Goal: Use online tool/utility: Use online tool/utility

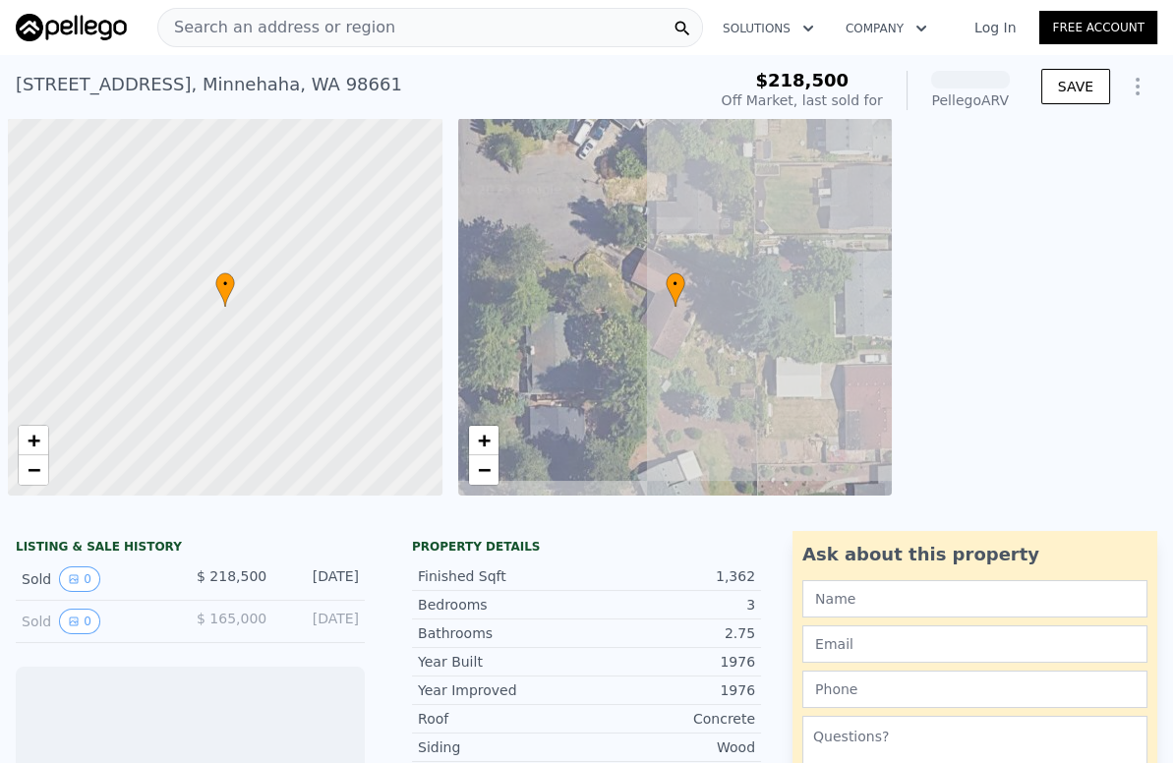
scroll to position [0, 8]
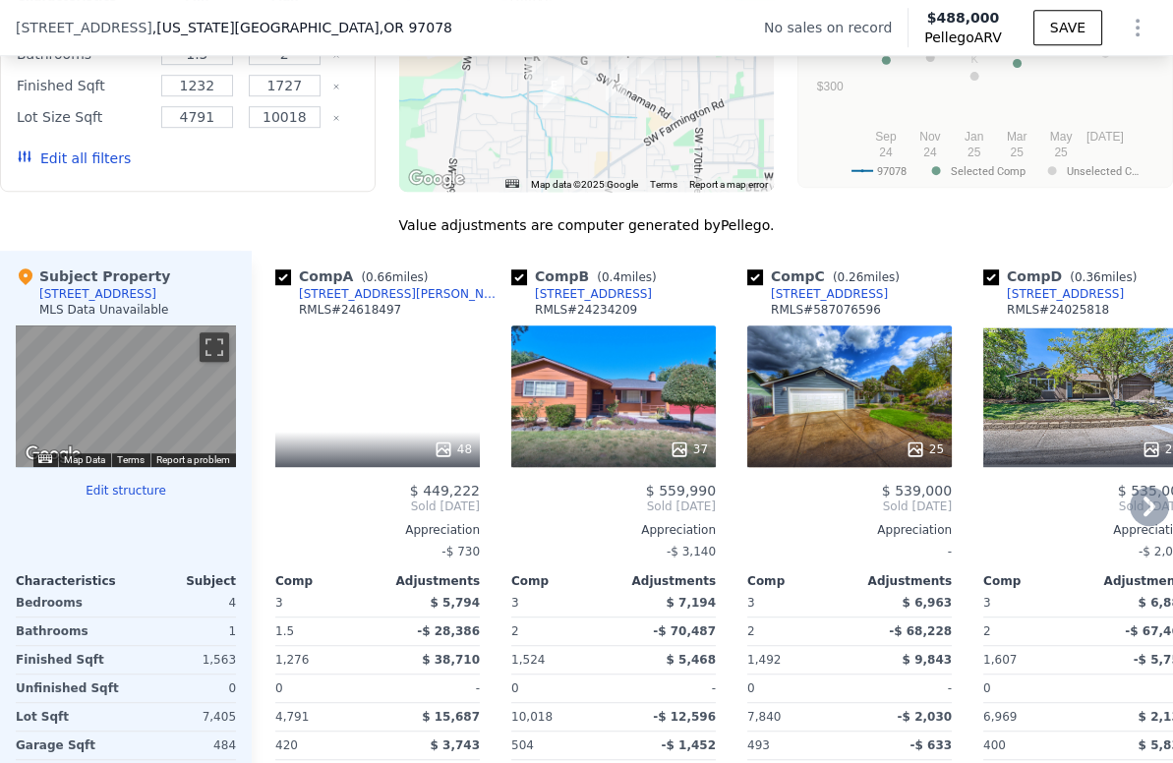
scroll to position [1967, 0]
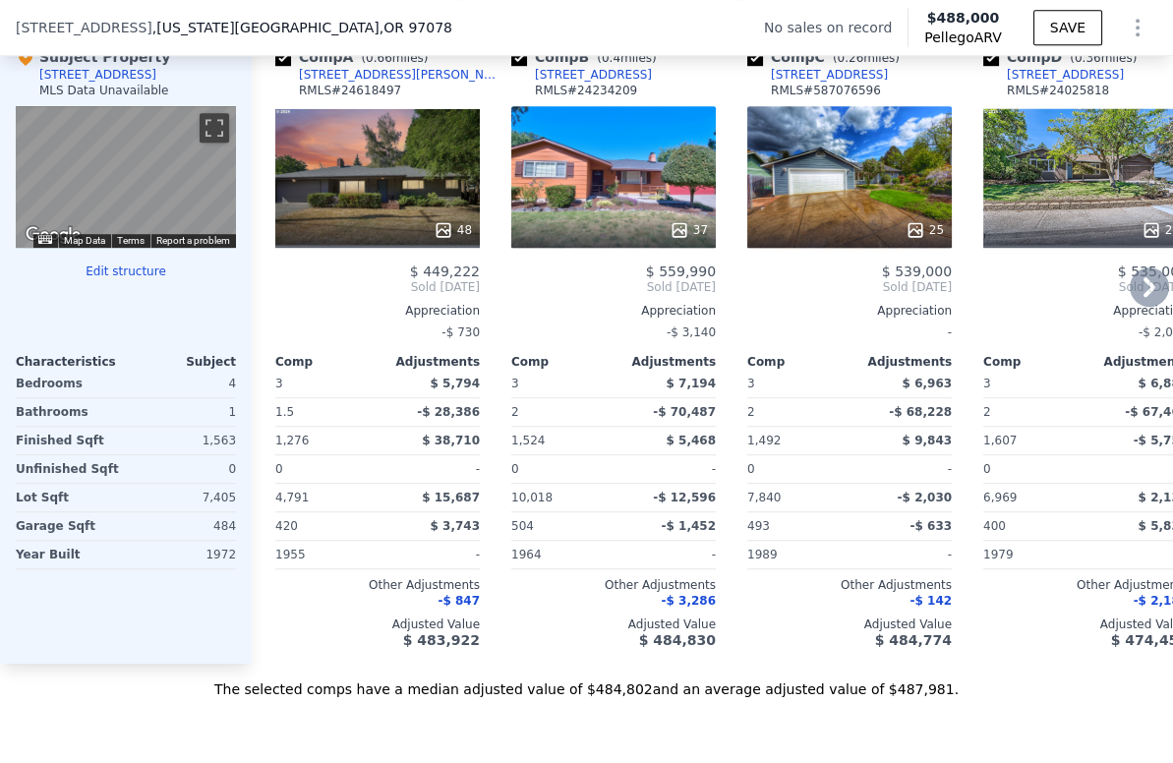
click at [1130, 301] on icon at bounding box center [1149, 287] width 39 height 39
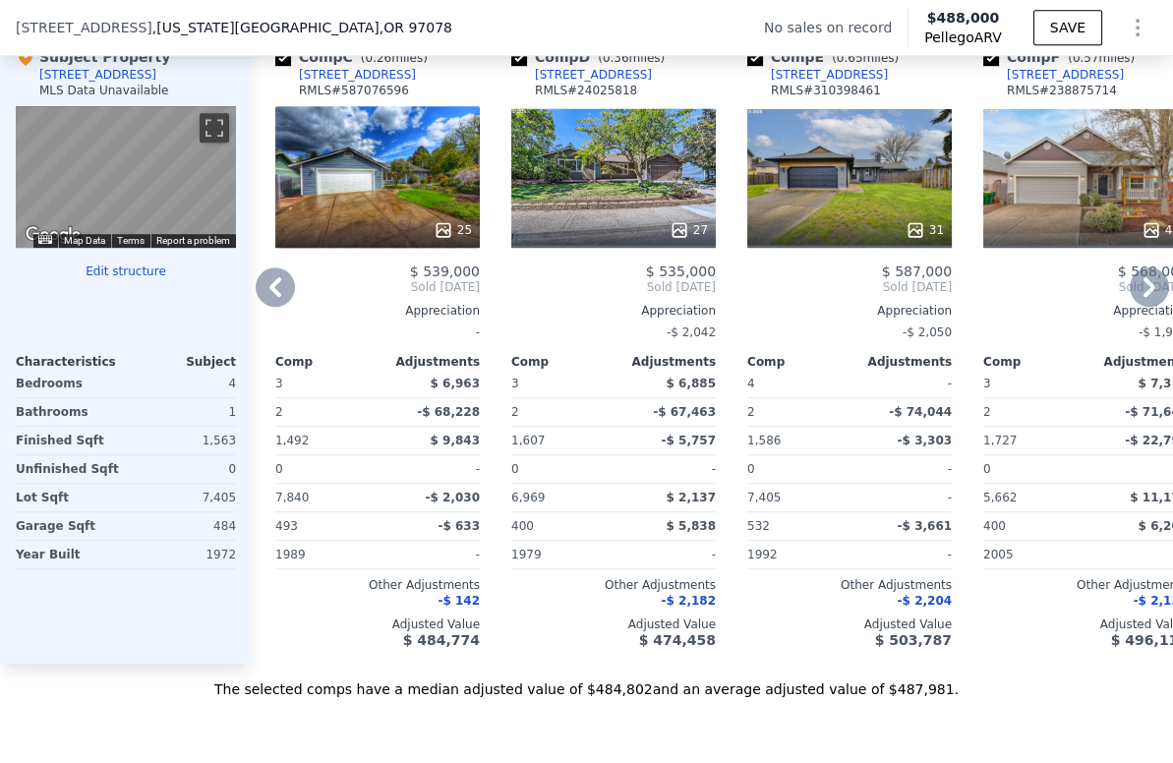
click at [812, 219] on div "31" at bounding box center [849, 177] width 205 height 142
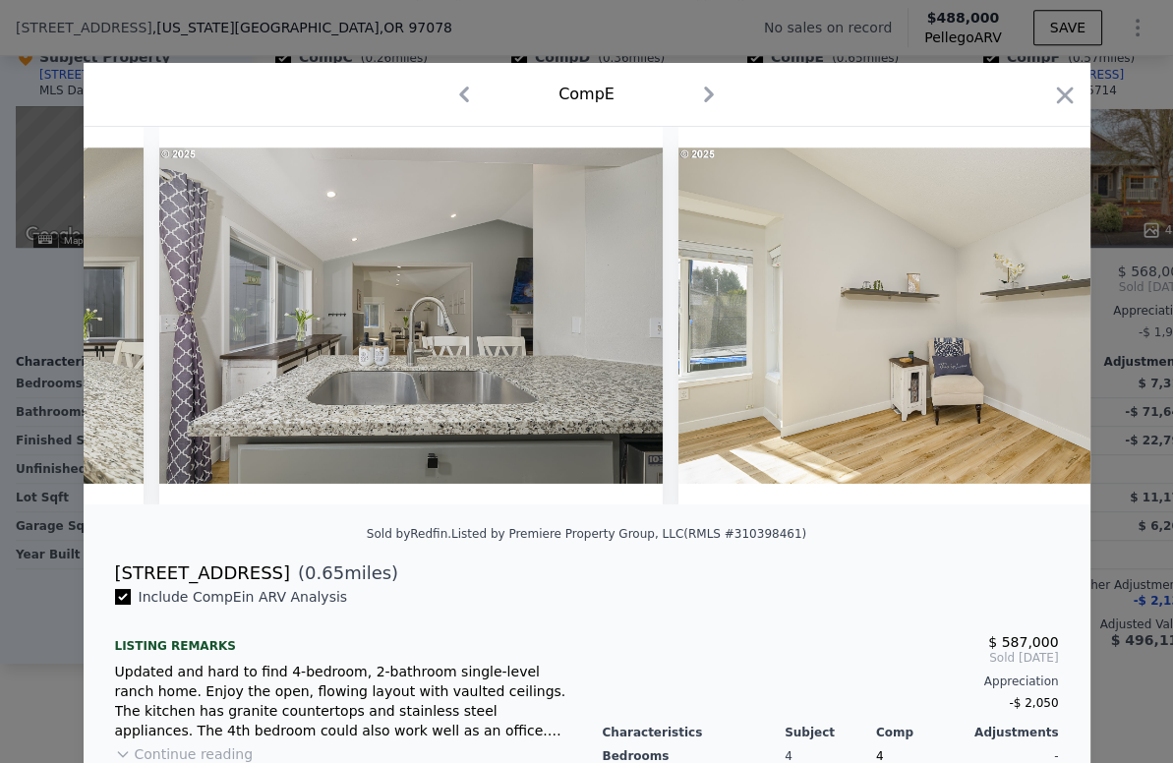
scroll to position [0, 5297]
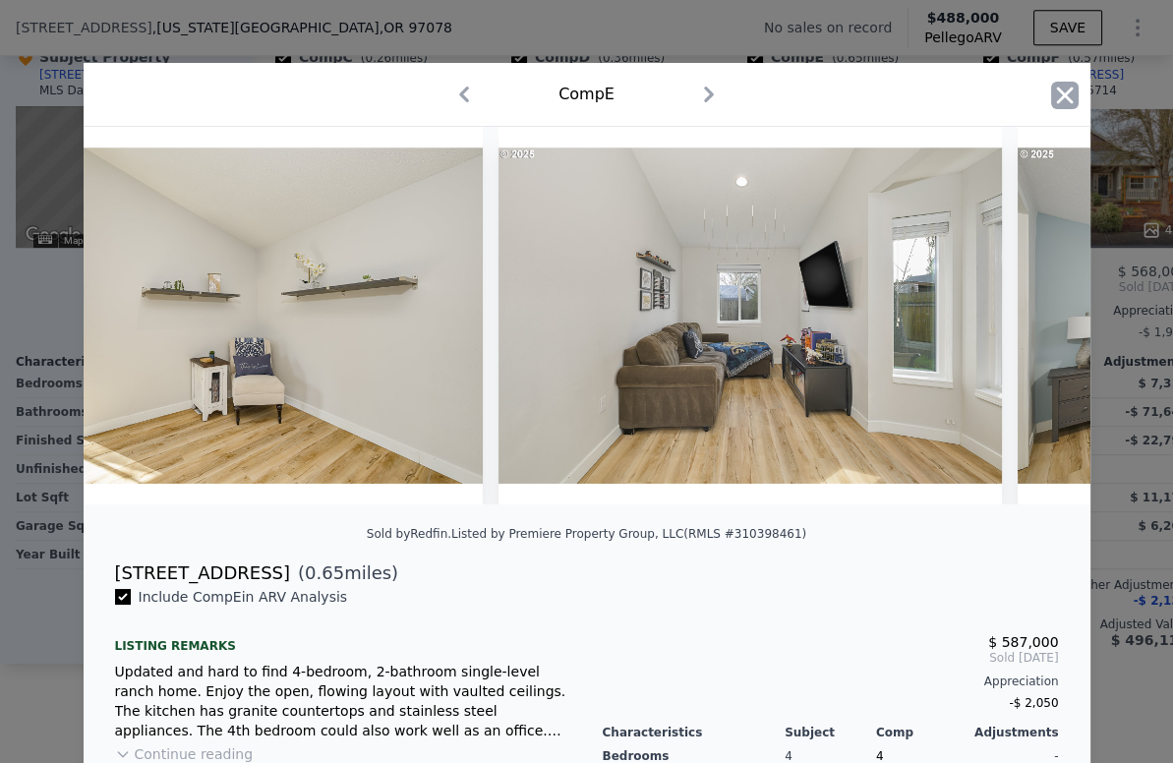
click at [1056, 95] on icon "button" at bounding box center [1064, 95] width 17 height 17
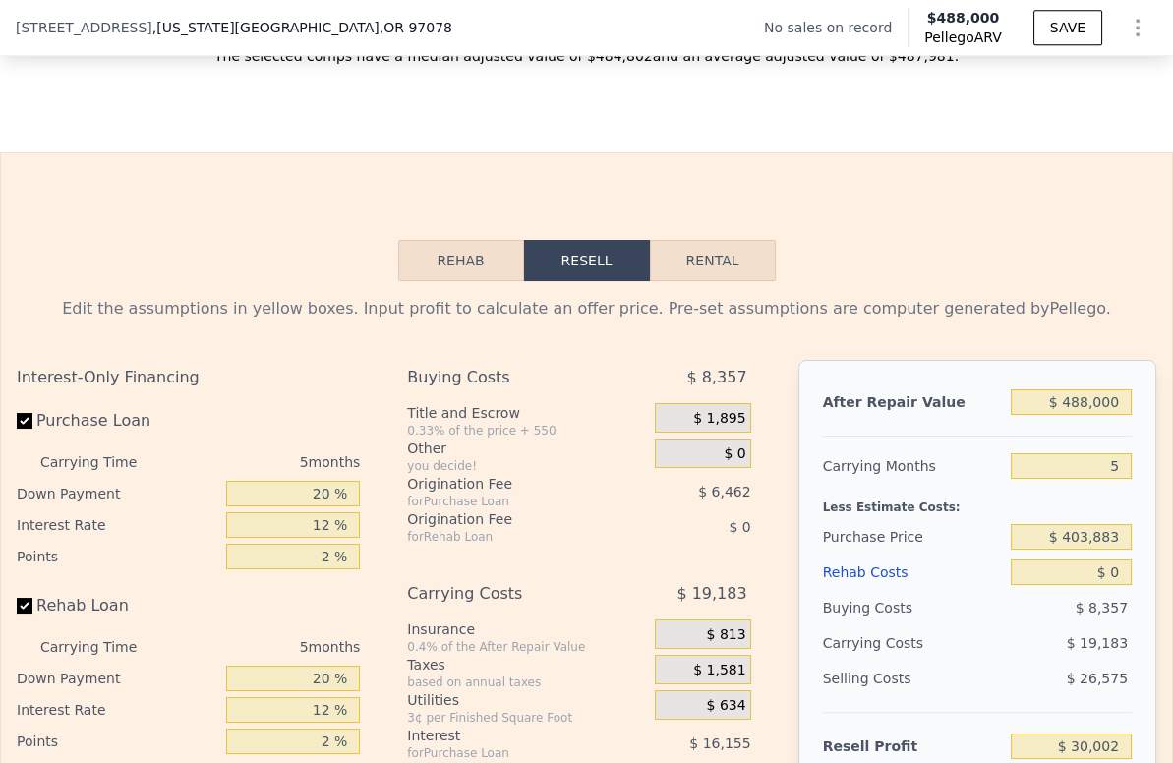
scroll to position [2622, 0]
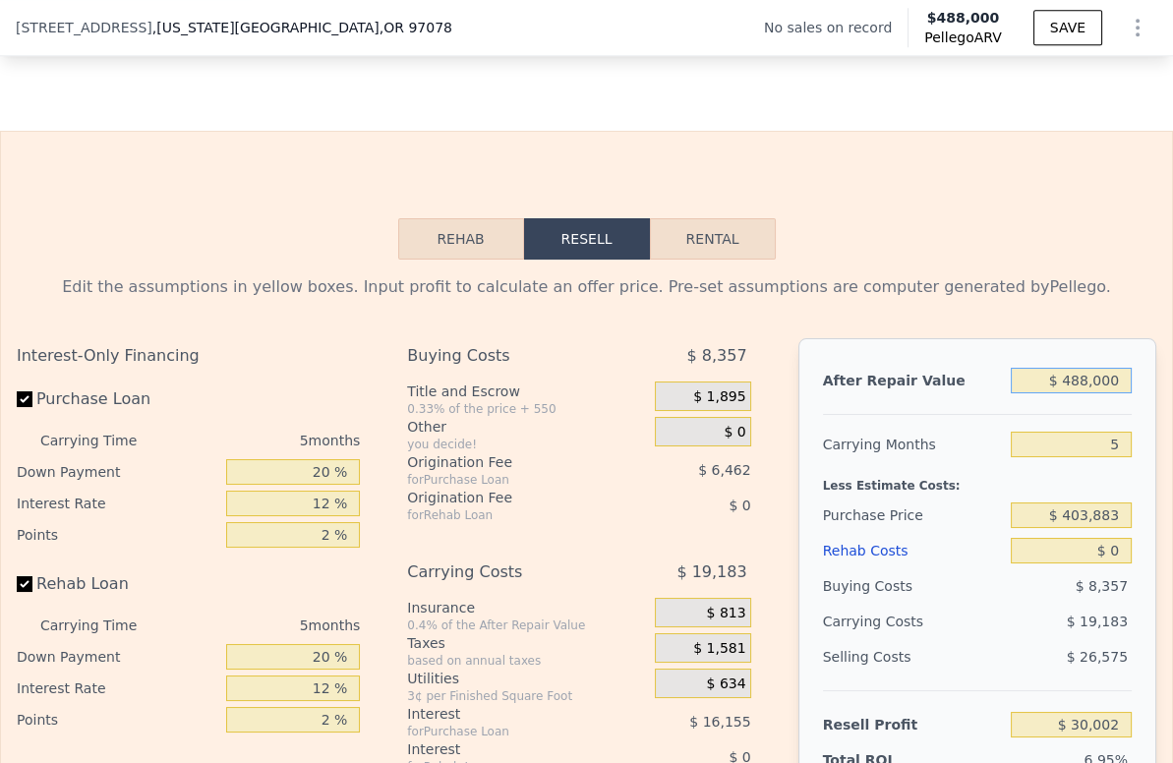
click at [1058, 393] on input "$ 488,000" at bounding box center [1071, 381] width 121 height 26
type input "$ 55"
type input "-$ 431,107"
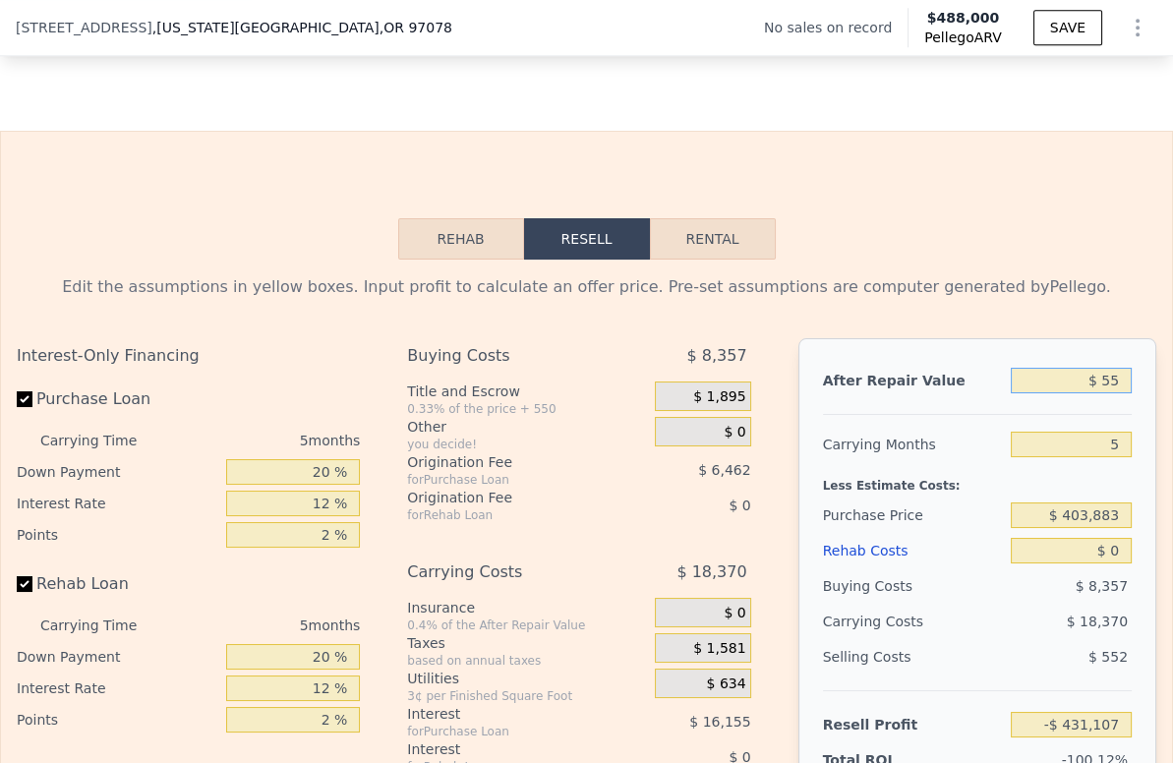
type input "$ 550"
type input "-$ 430,641"
type input "$ 5,500"
type input "-$ 425,963"
type input "$ 55,000"
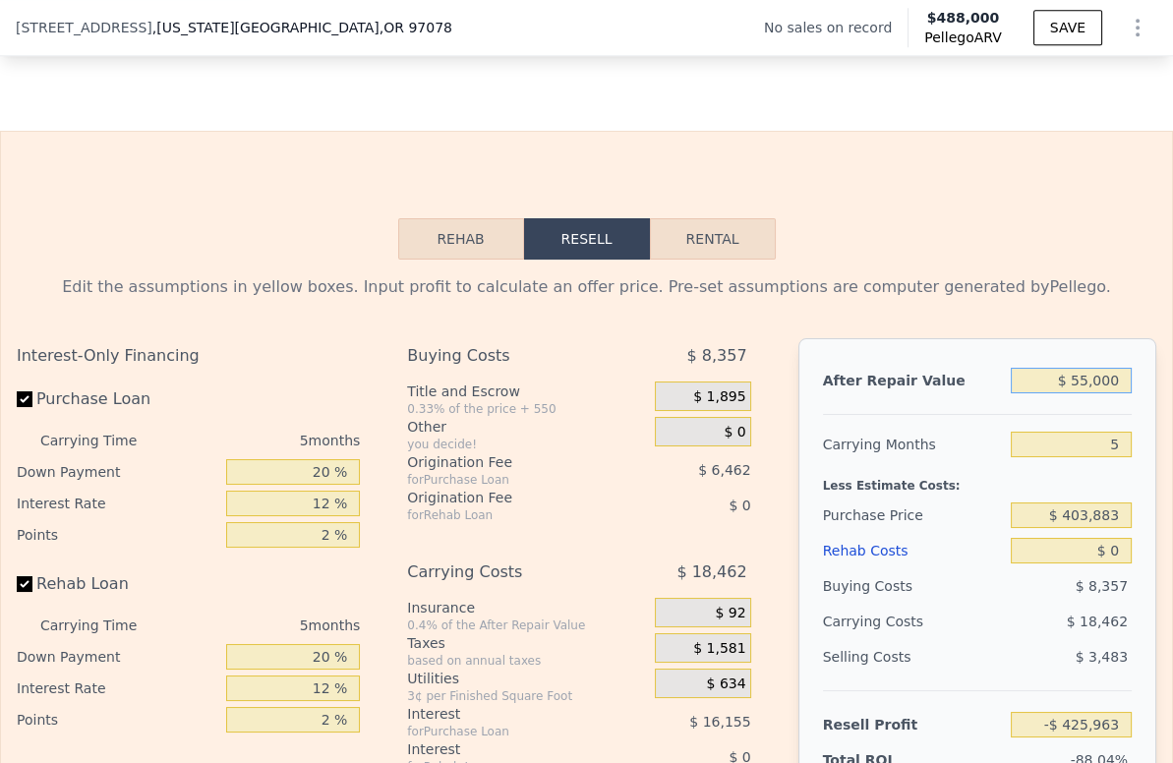
type input "-$ 379,185"
type input "$ 550,000"
type input "$ 88,591"
type input "$ 550,000"
click at [1085, 457] on input "5" at bounding box center [1071, 445] width 121 height 26
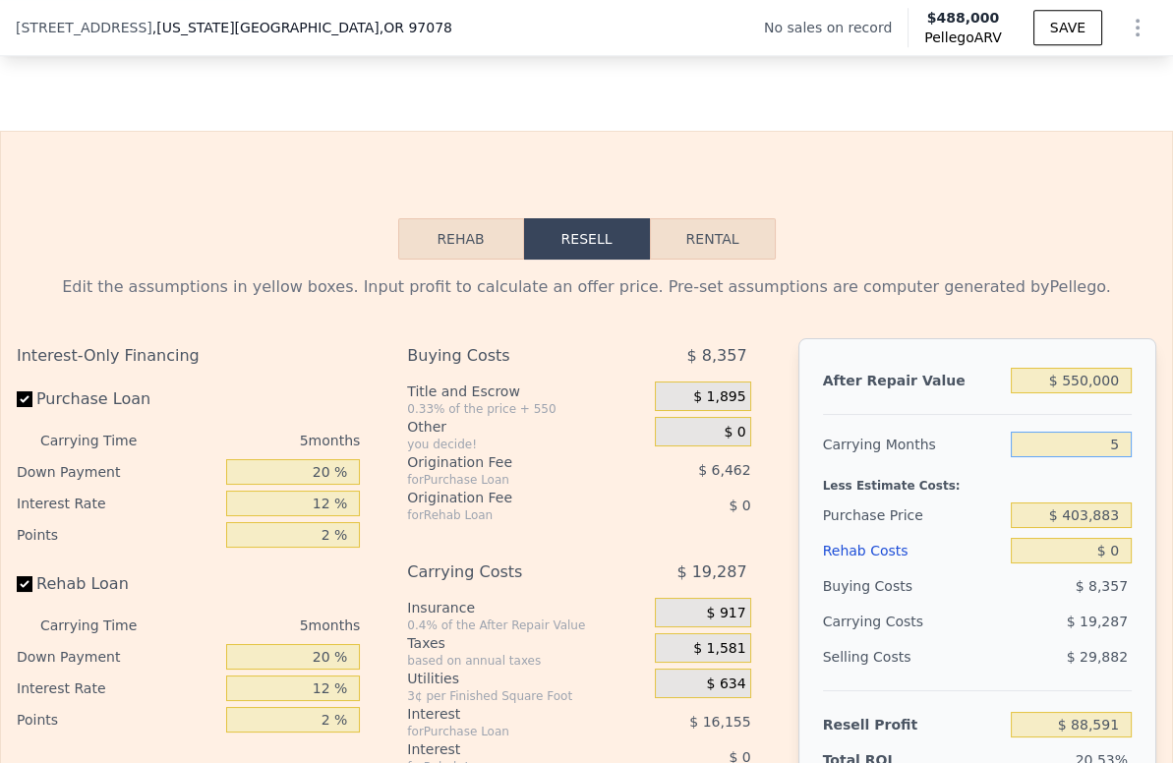
click at [1085, 457] on input "5" at bounding box center [1071, 445] width 121 height 26
type input "4"
type input "$ 92,448"
type input "4"
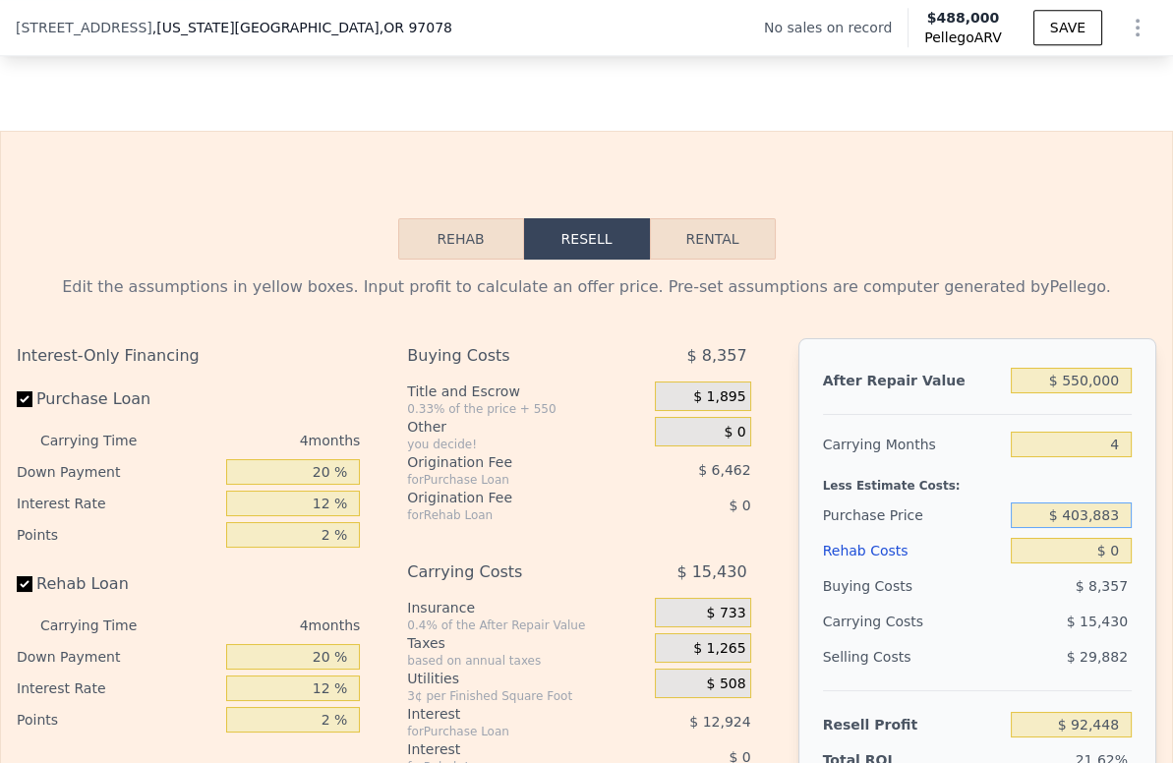
click at [1083, 528] on input "$ 403,883" at bounding box center [1071, 516] width 121 height 26
type input "$ 350,000"
click at [1080, 564] on input "$ 0" at bounding box center [1071, 551] width 121 height 26
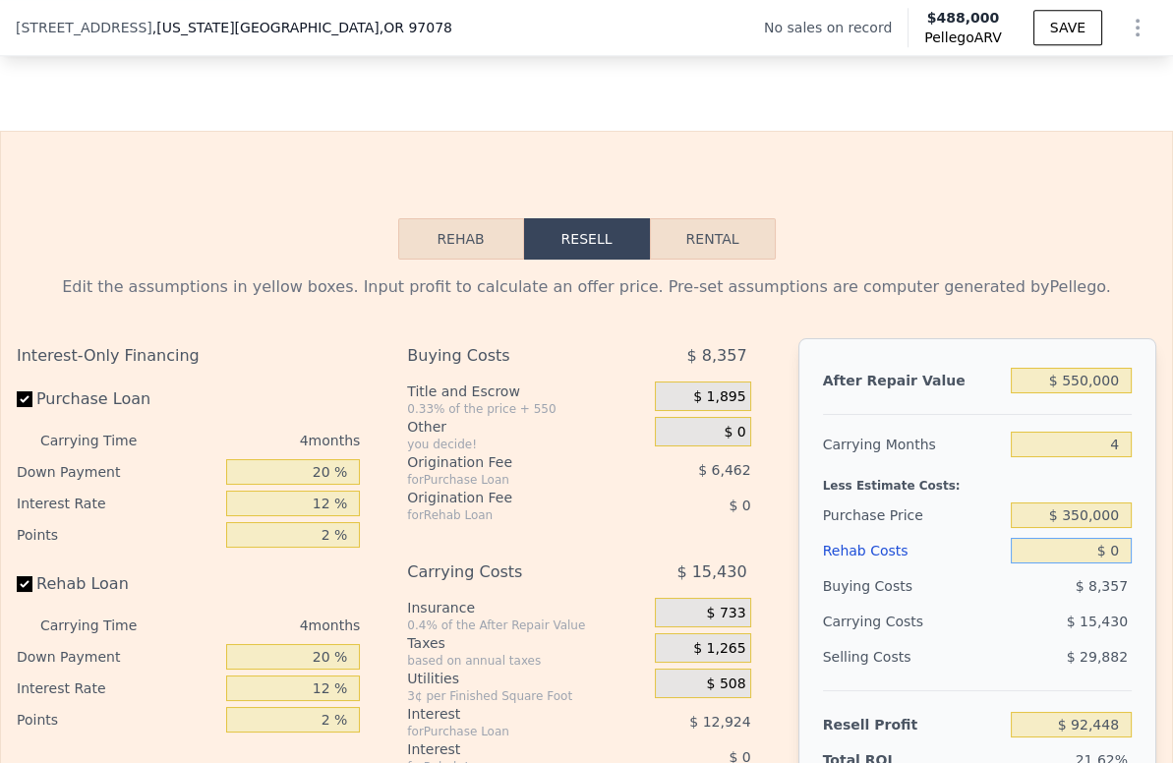
type input "$ 149,096"
drag, startPoint x: 1102, startPoint y: 580, endPoint x: 1077, endPoint y: 580, distance: 25.6
click at [1077, 564] on input "$ 0" at bounding box center [1071, 551] width 121 height 26
type input "$ 6"
type input "$ 149,090"
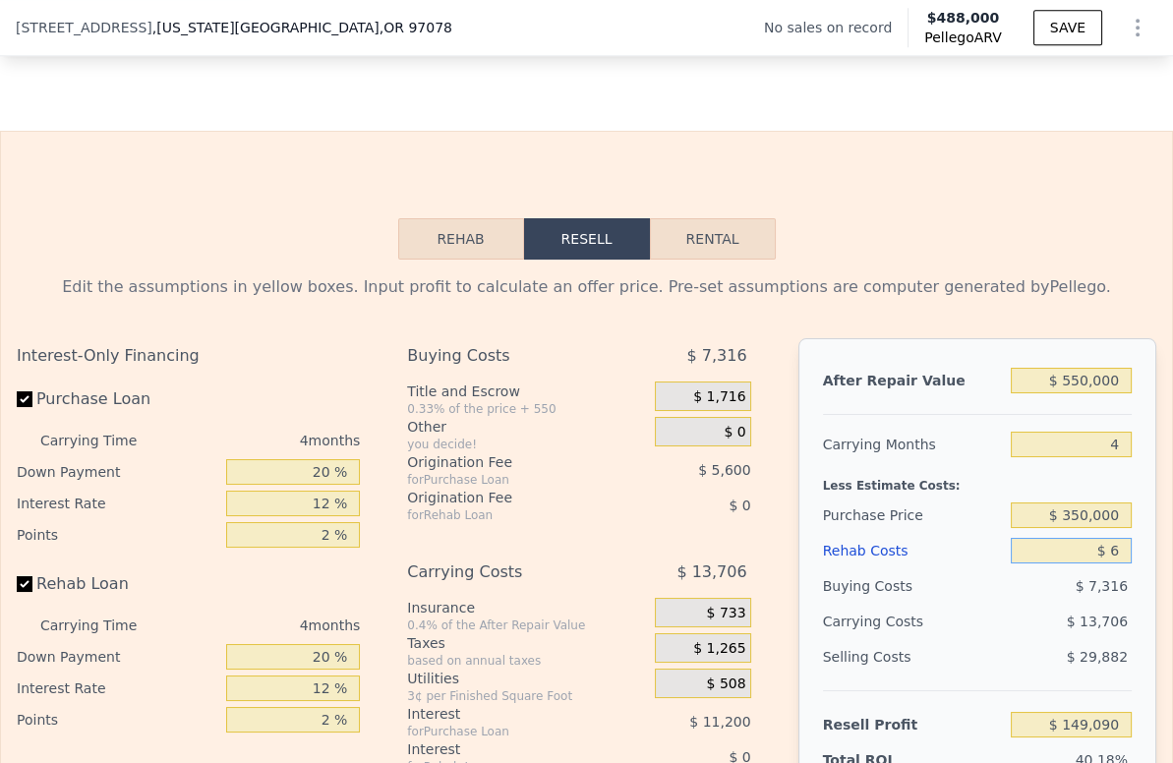
type input "$ 60"
type input "$ 149,035"
type input "$ 6,000"
type input "$ 142,808"
type input "$ 60,000"
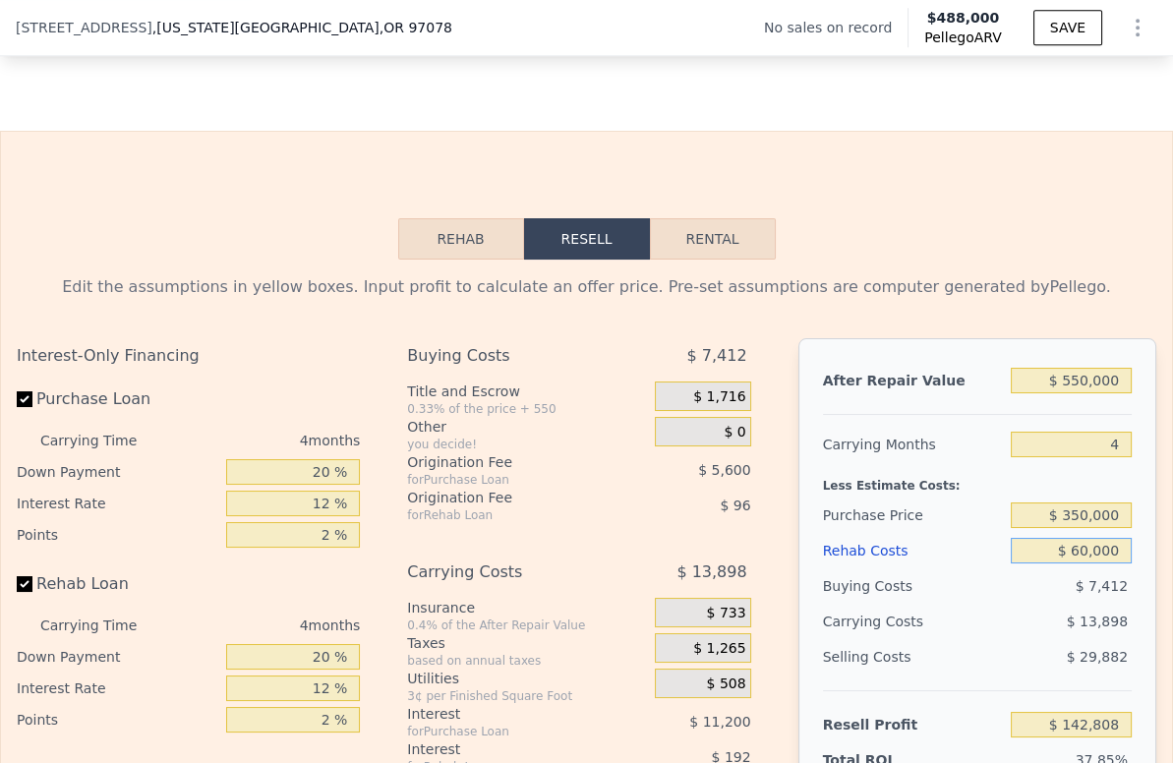
type input "$ 86,216"
type input "$ 60,000"
click at [1023, 639] on div "$ 15,626" at bounding box center [1037, 621] width 189 height 35
click at [307, 485] on input "20 %" at bounding box center [293, 472] width 135 height 26
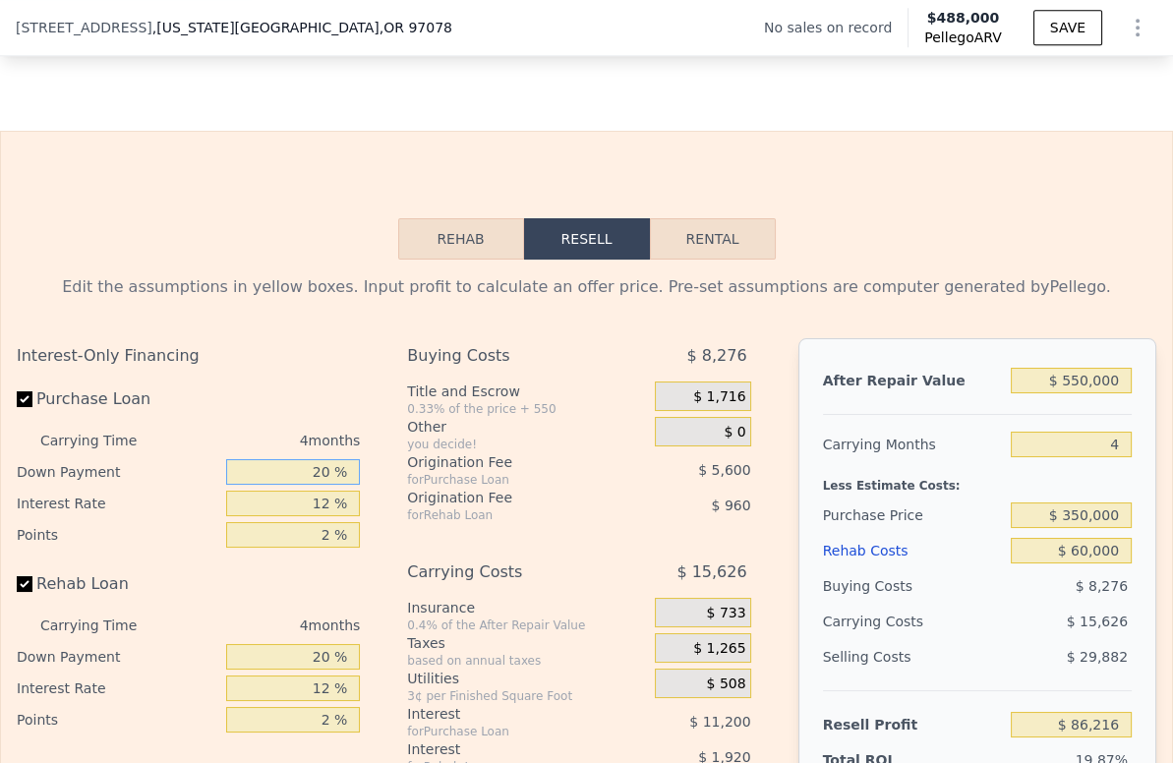
click at [307, 485] on input "20 %" at bounding box center [293, 472] width 135 height 26
type input "1 %"
type input "$ 82,226"
type input "10 %"
type input "$ 84,116"
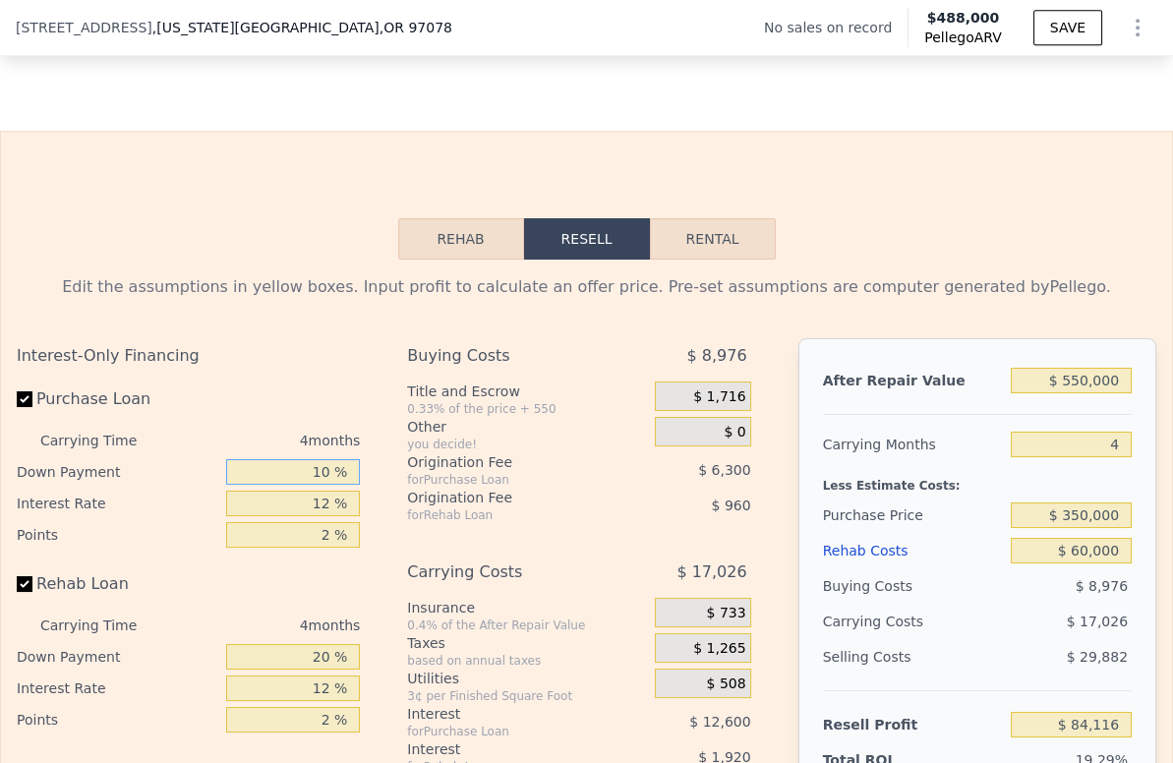
type input "10 %"
click at [315, 516] on input "12 %" at bounding box center [293, 504] width 135 height 26
type input "9 %"
type input "$ 87,264"
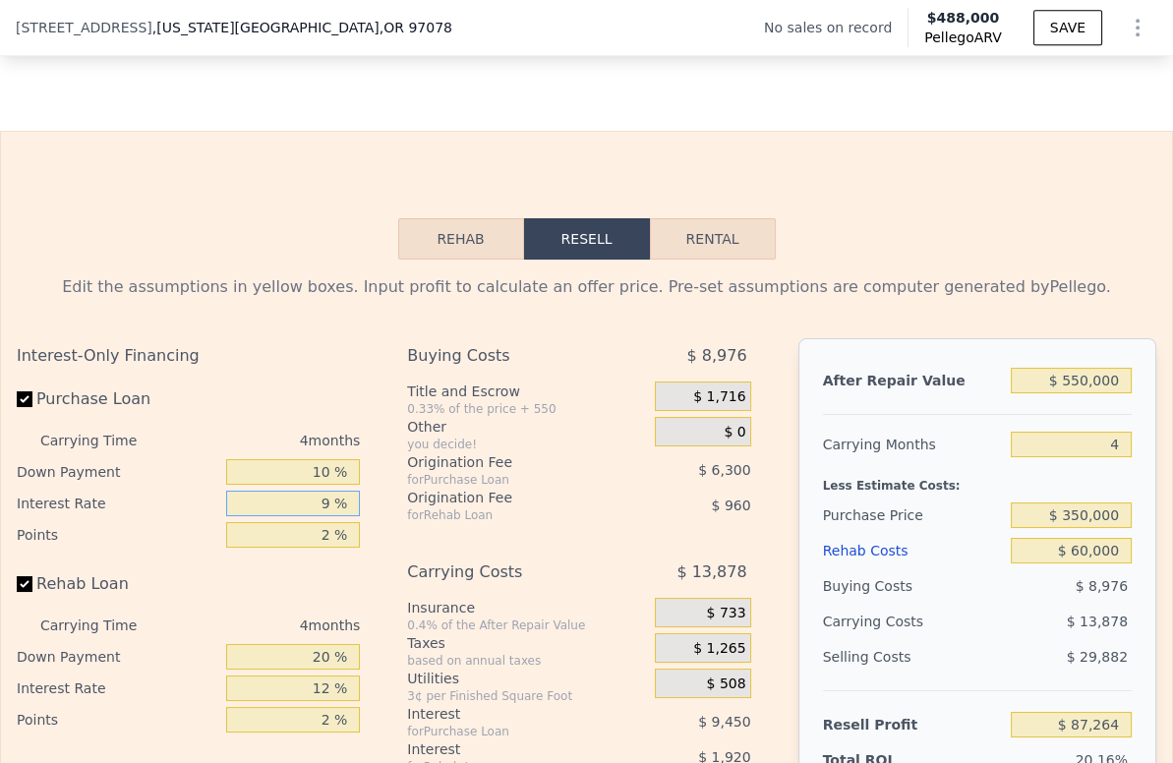
type input "9 %"
click at [312, 548] on input "2 %" at bounding box center [293, 535] width 135 height 26
type input "1 %"
type input "$ 90,414"
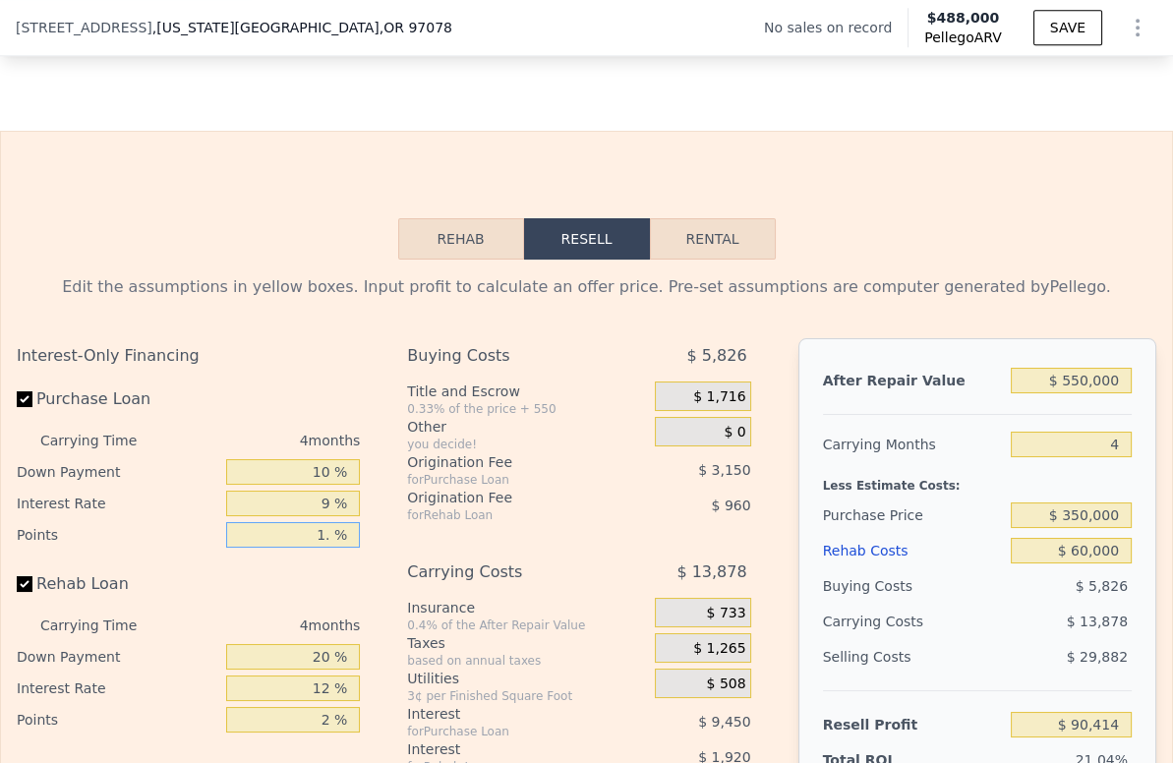
type input "1.5 %"
type input "$ 88,839"
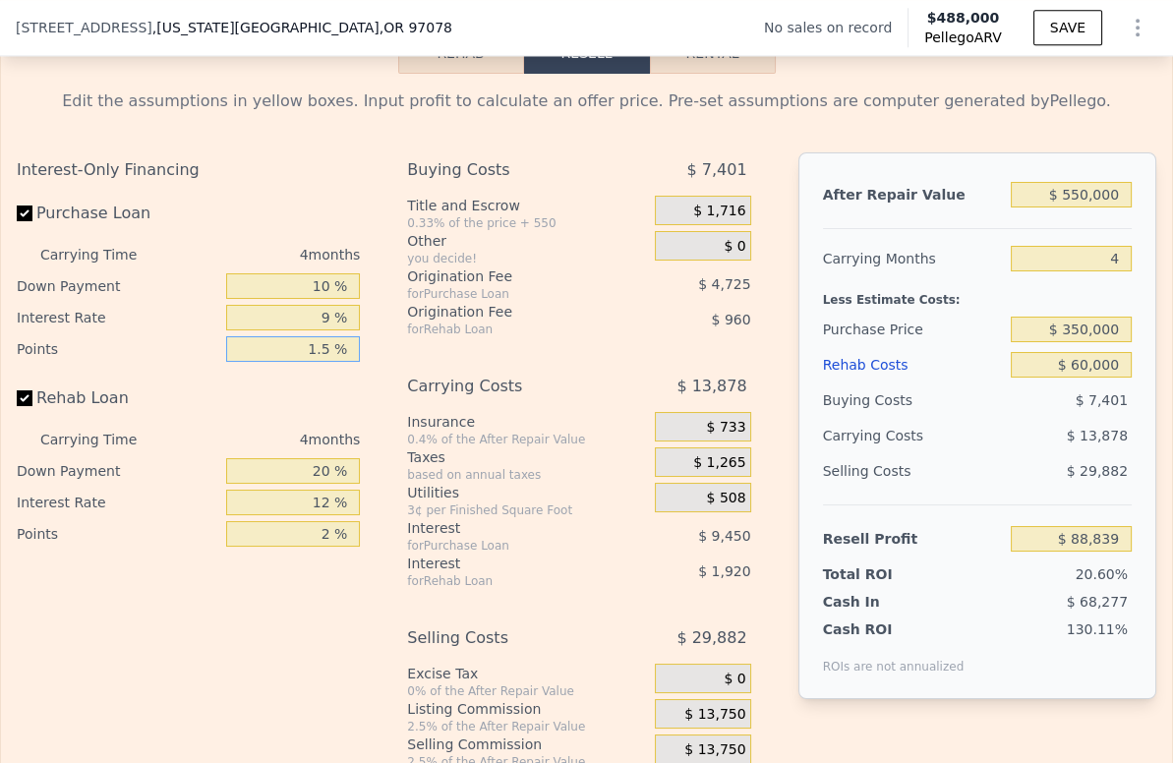
scroll to position [2840, 0]
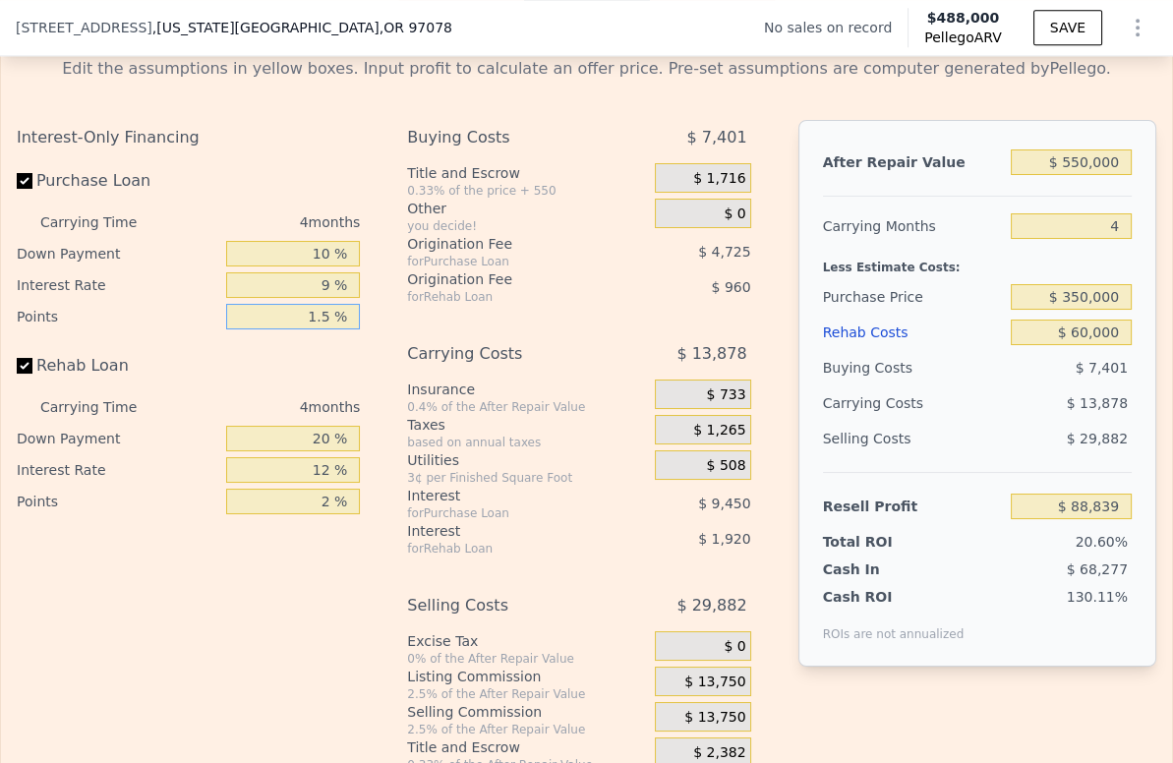
type input "1.5 %"
click at [309, 451] on input "20 %" at bounding box center [293, 439] width 135 height 26
click at [308, 451] on input "20 %" at bounding box center [293, 439] width 135 height 26
type input "1 %"
type input "$ 88,155"
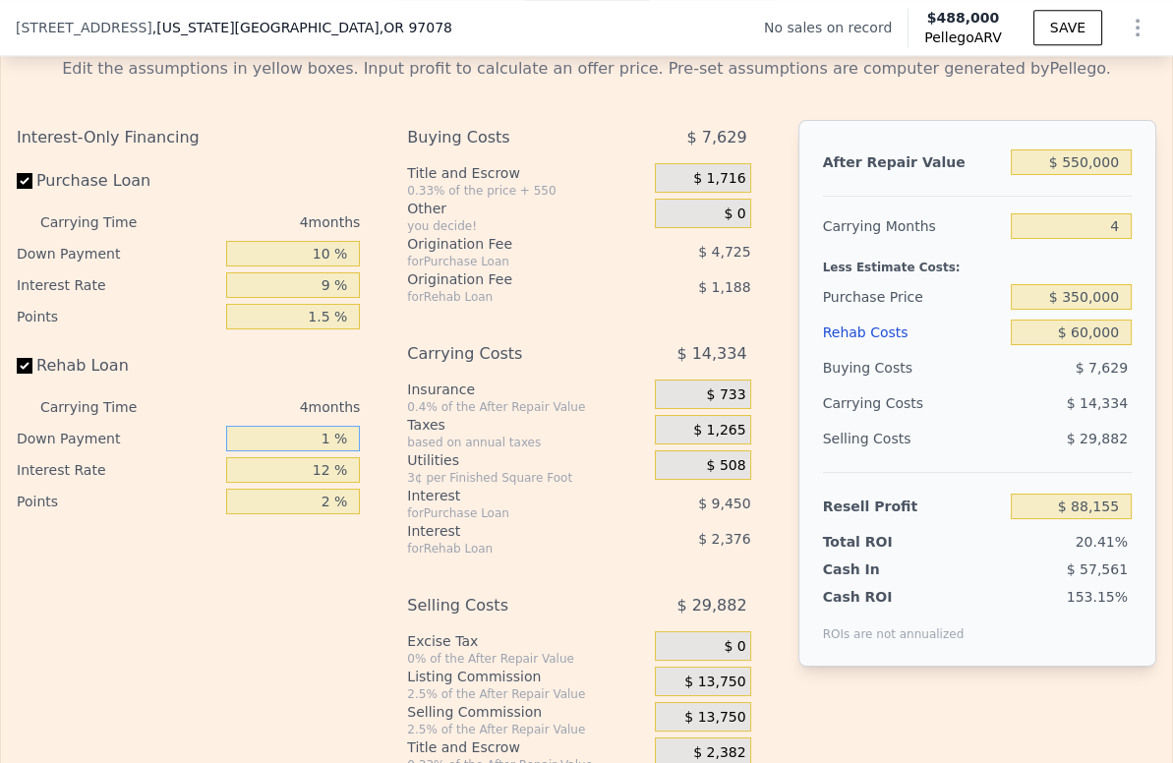
type input "10 %"
type input "$ 88,479"
type input "10 %"
click at [313, 514] on input "2 %" at bounding box center [293, 502] width 135 height 26
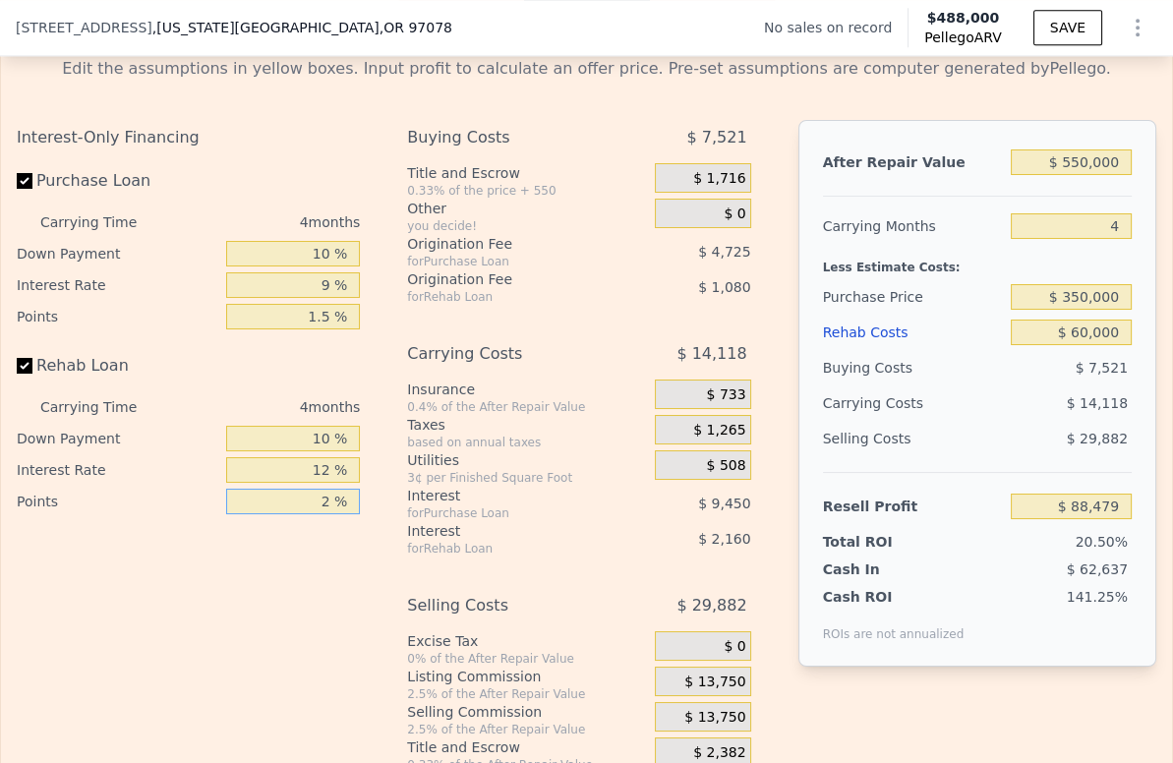
click at [313, 514] on input "2 %" at bounding box center [293, 502] width 135 height 26
click at [315, 483] on input "12 %" at bounding box center [293, 470] width 135 height 26
type input "9 %"
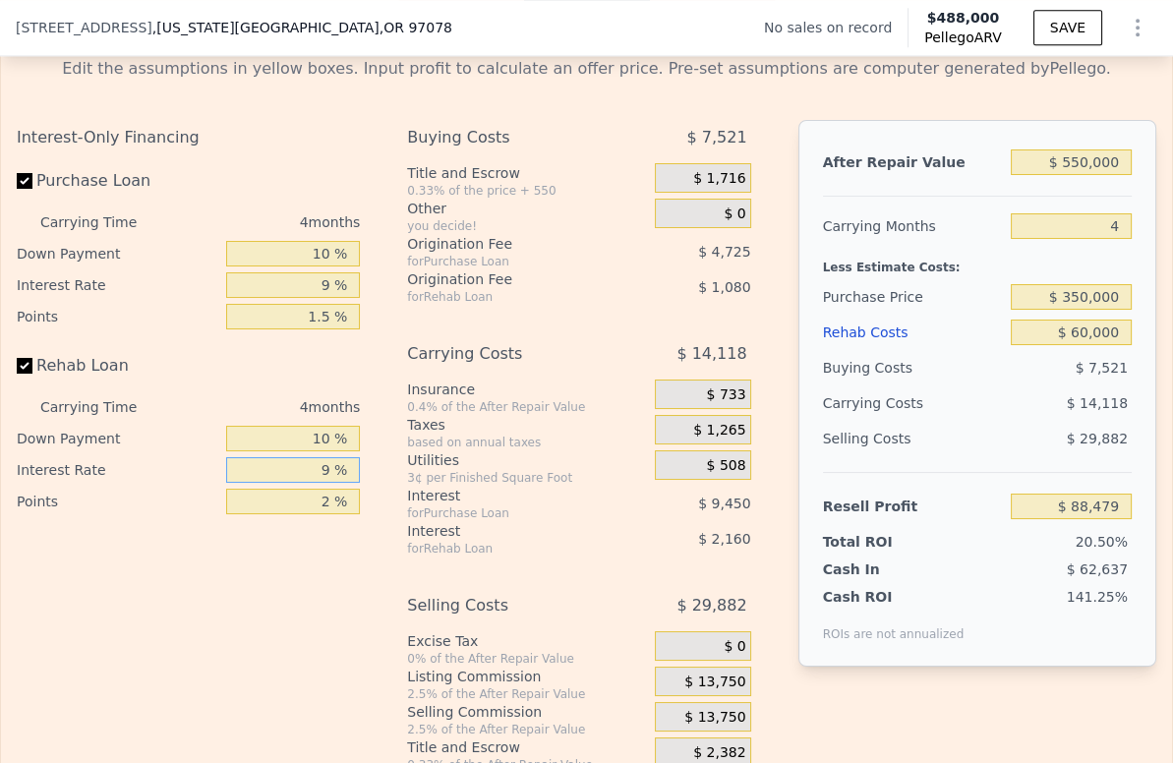
type input "$ 89,019"
type input "9 %"
click at [312, 514] on input "2 %" at bounding box center [293, 502] width 135 height 26
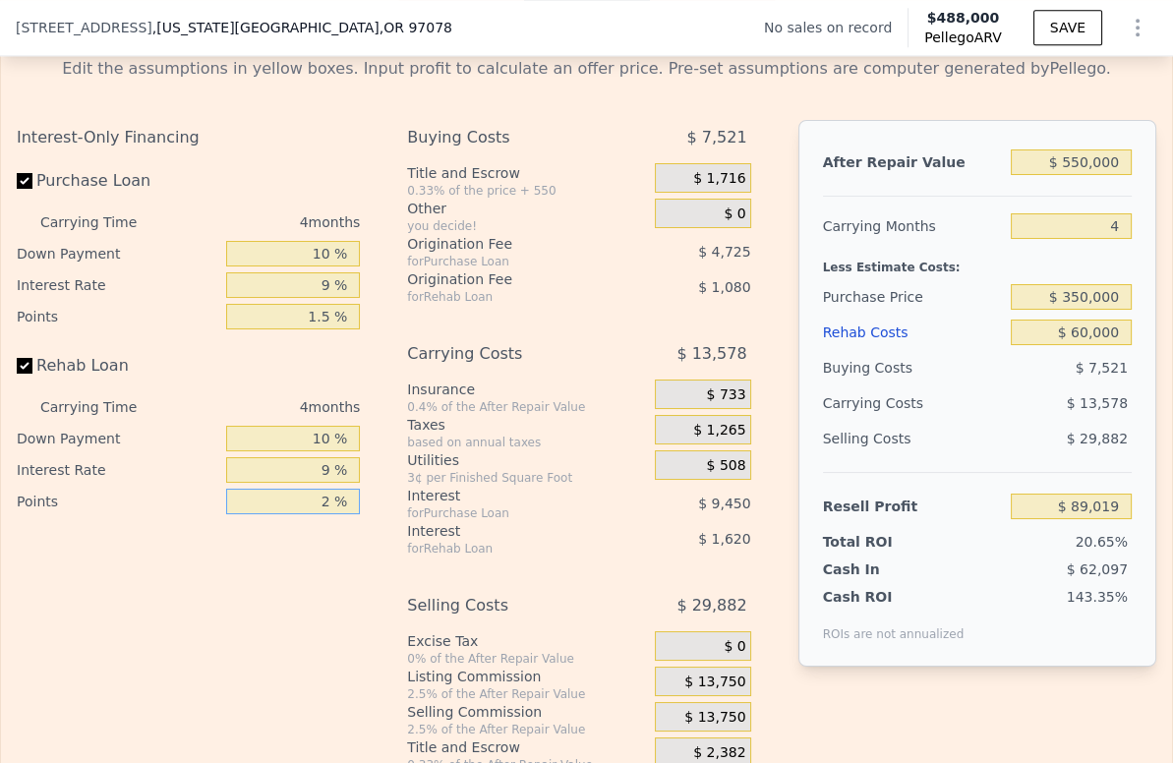
type input "1 %"
type input "$ 89,559"
type input "1.5 %"
type input "$ 89,289"
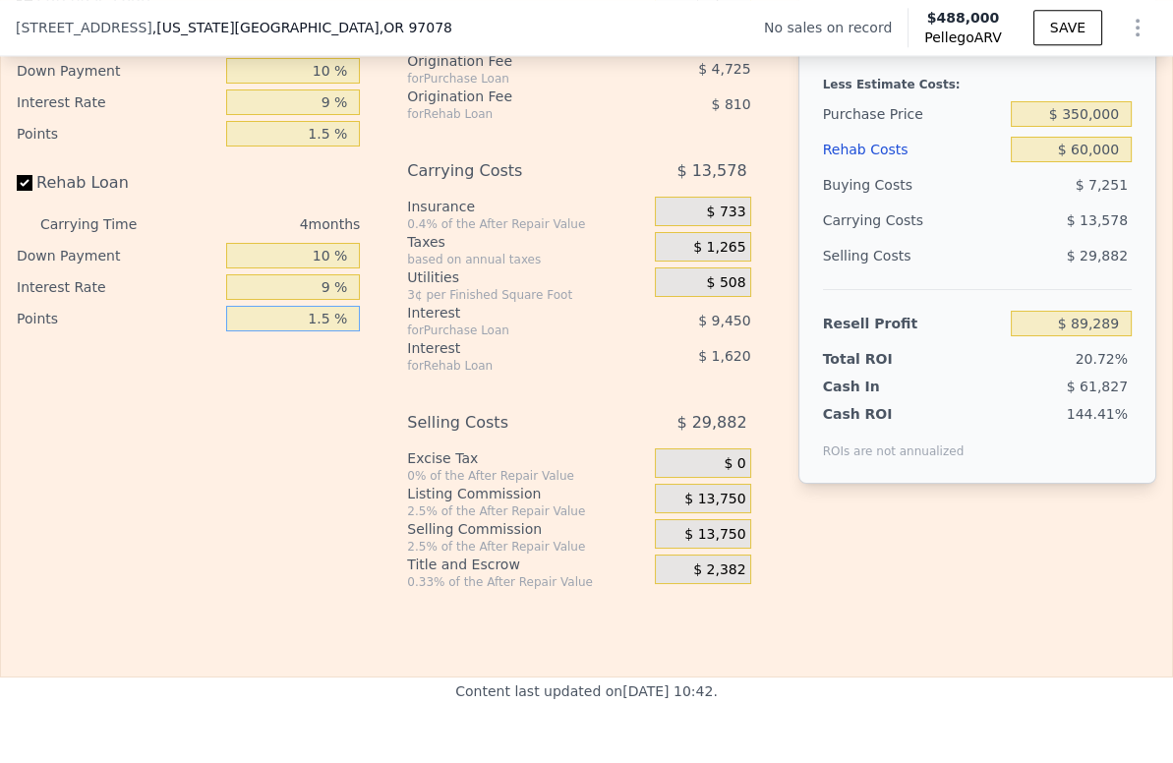
scroll to position [3060, 0]
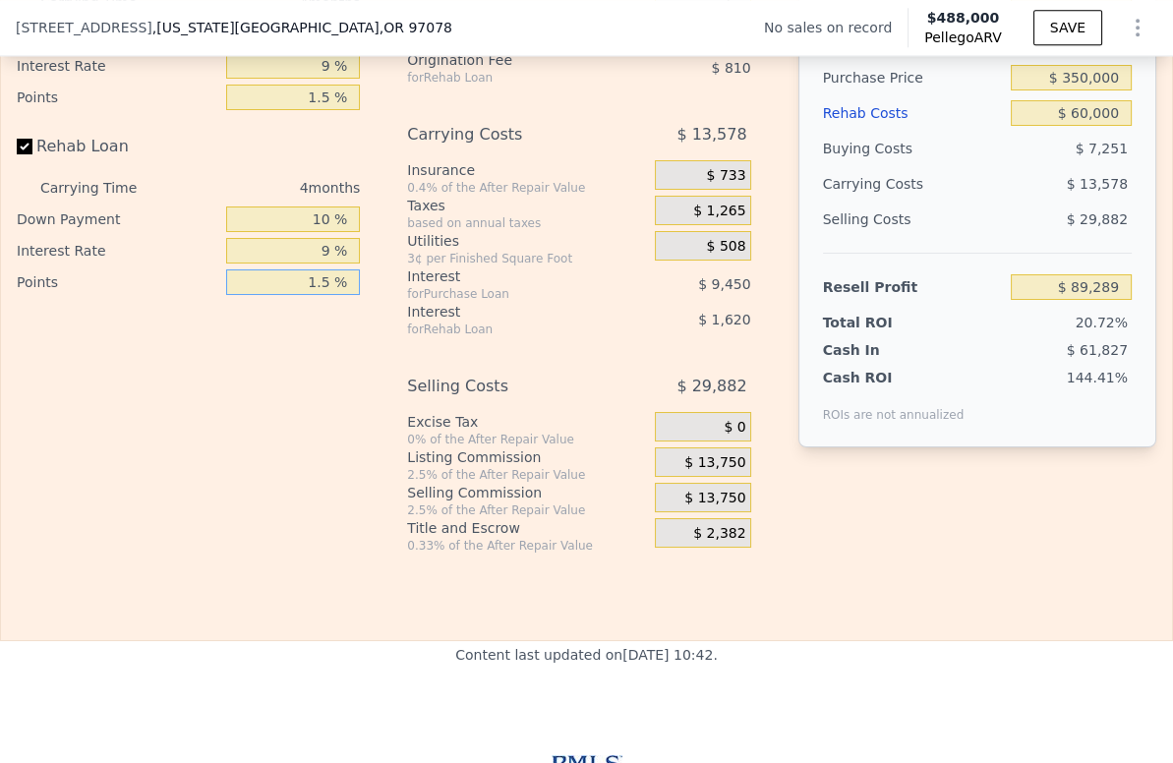
type input "1.5 %"
click at [718, 472] on span "$ 13,750" at bounding box center [715, 463] width 61 height 18
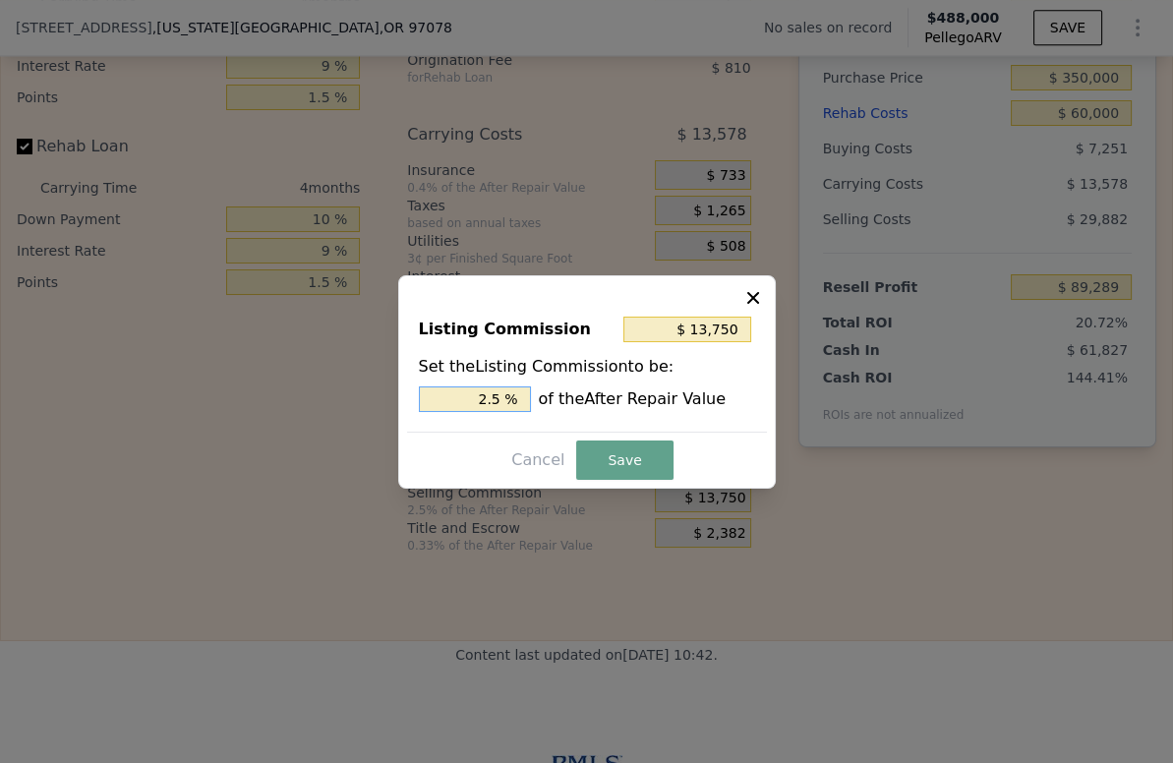
drag, startPoint x: 493, startPoint y: 398, endPoint x: 480, endPoint y: 394, distance: 13.4
click at [480, 394] on input "2.5 %" at bounding box center [475, 400] width 112 height 26
type input "$ 8,250"
type input "1.5 %"
click at [645, 456] on button "Save" at bounding box center [624, 460] width 96 height 39
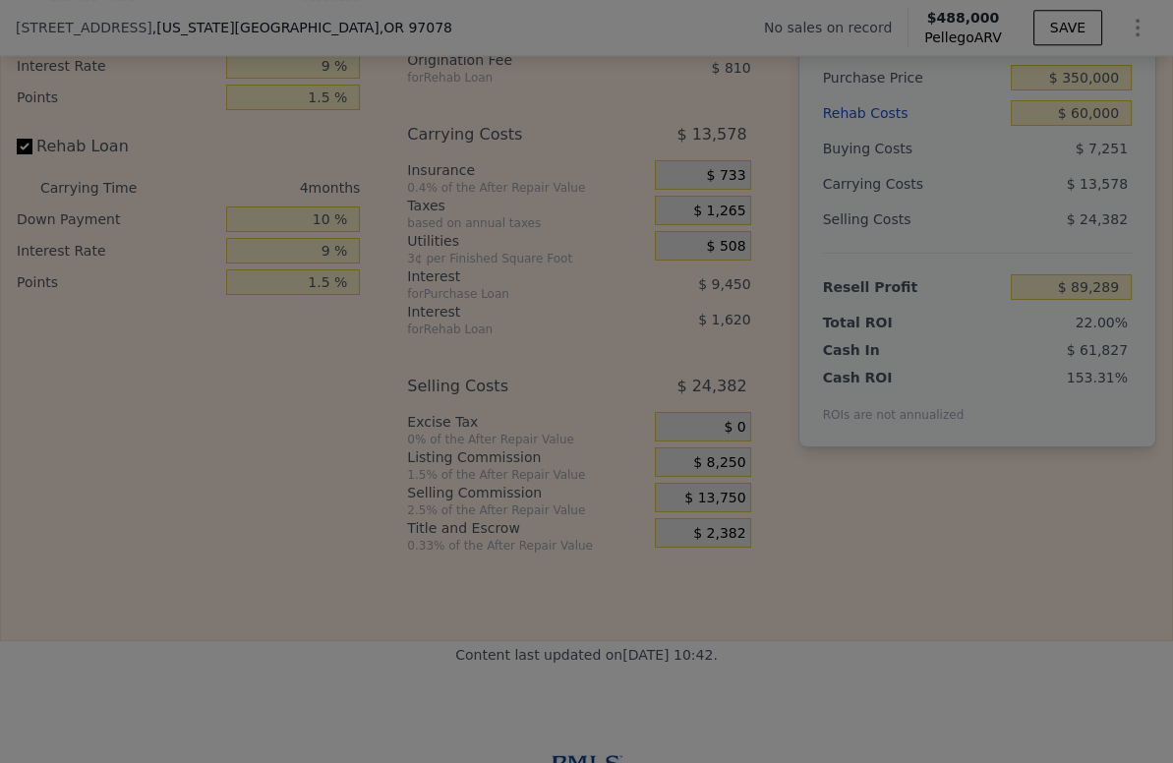
type input "$ 94,789"
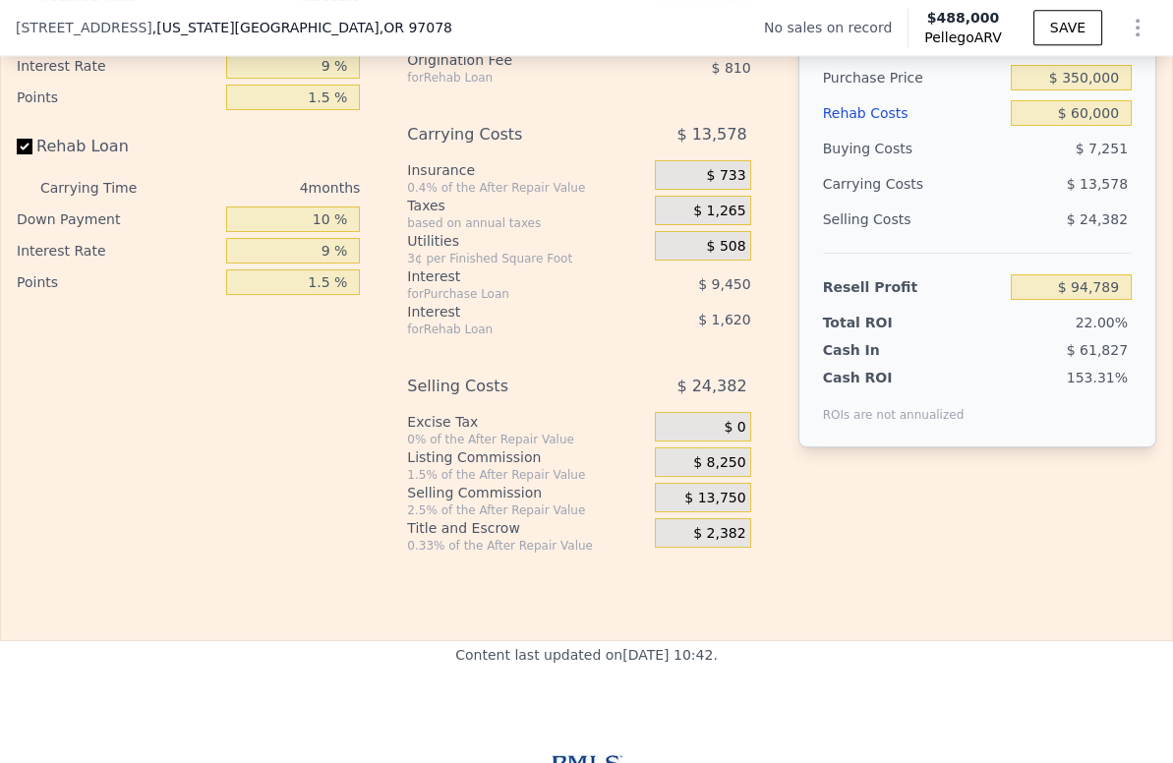
click at [702, 442] on div "$ 0" at bounding box center [703, 427] width 96 height 30
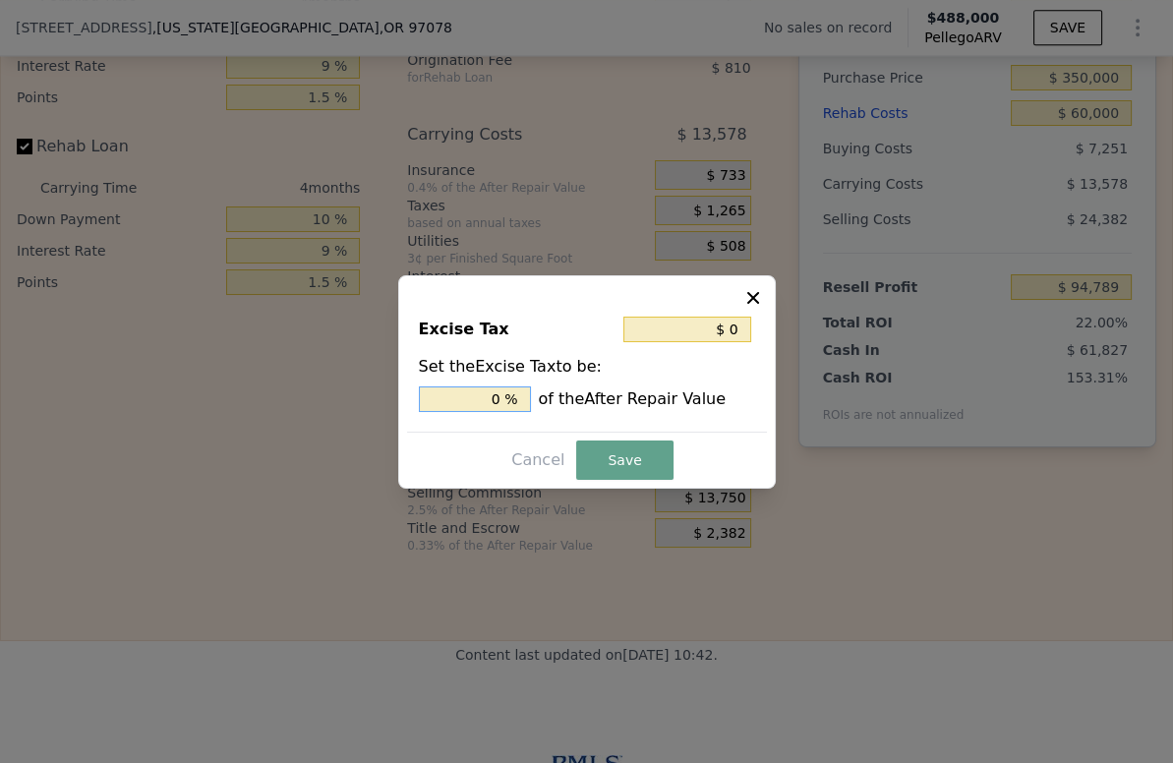
drag, startPoint x: 507, startPoint y: 398, endPoint x: 485, endPoint y: 399, distance: 22.6
click at [485, 399] on input "0 %" at bounding box center [475, 400] width 112 height 26
type input "$ 5,500"
type input "1. %"
type input "$ 8,800"
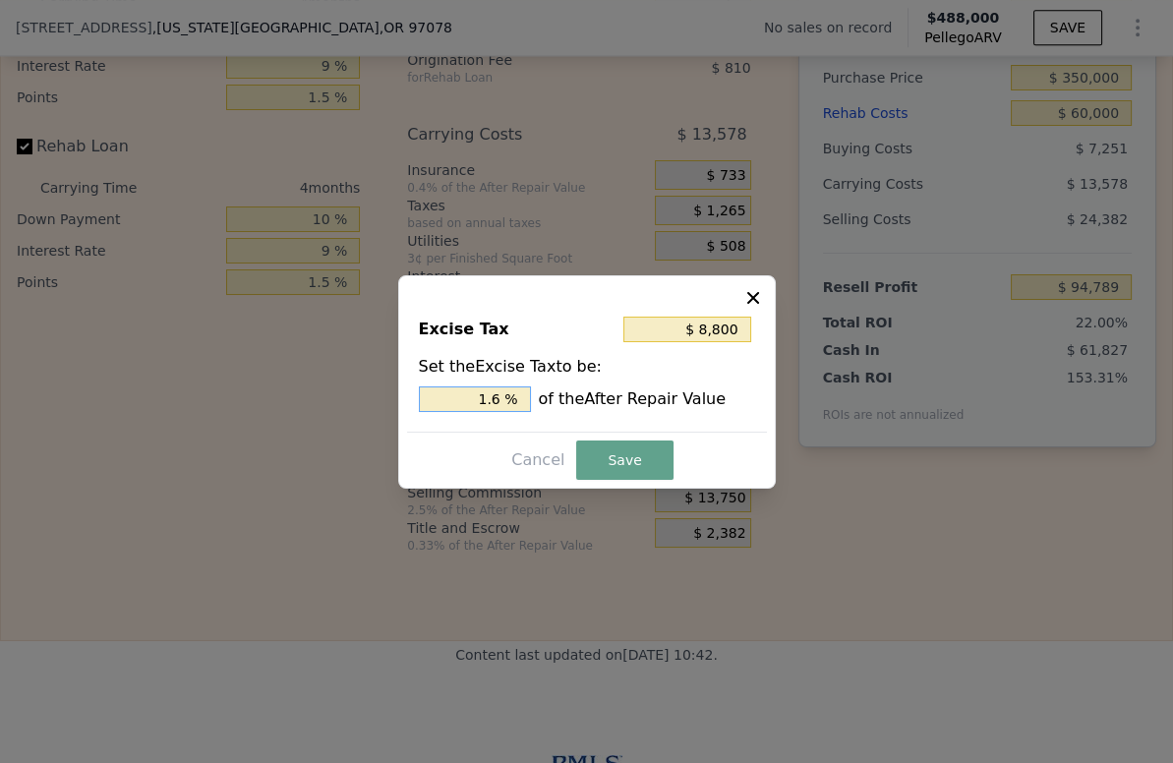
type input "1.6 %"
click at [631, 468] on button "Save" at bounding box center [624, 460] width 96 height 39
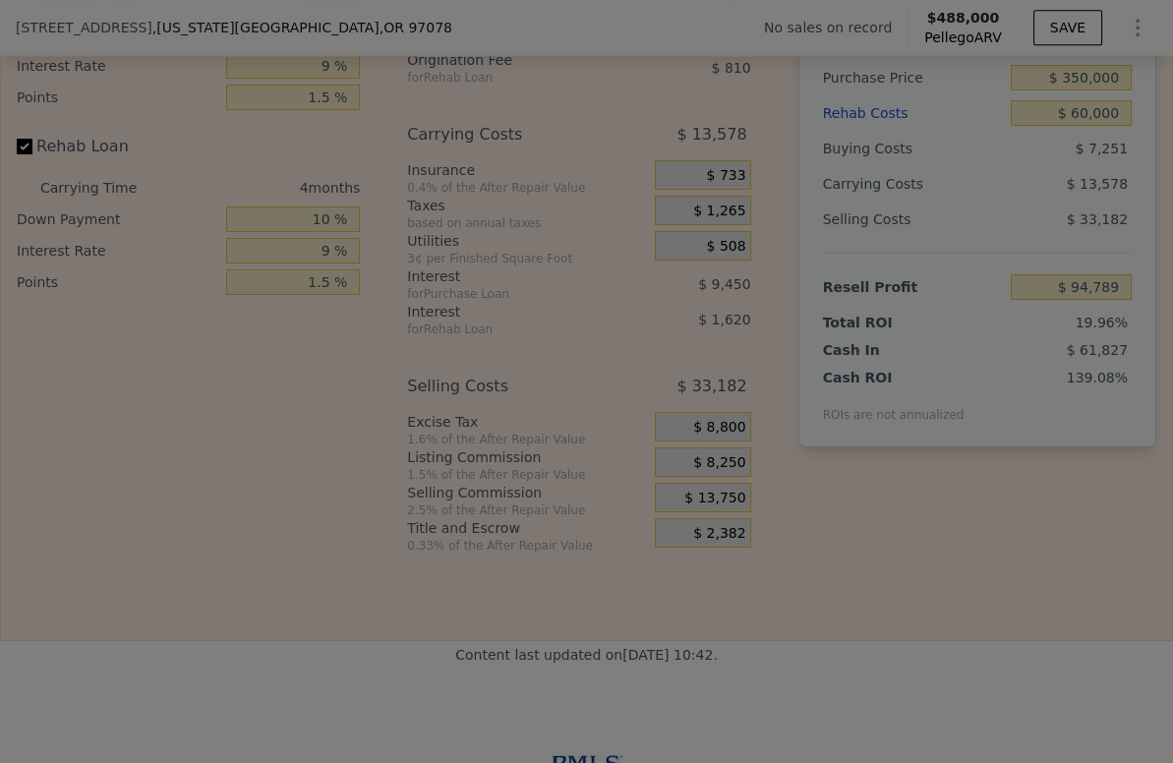
type input "$ 85,989"
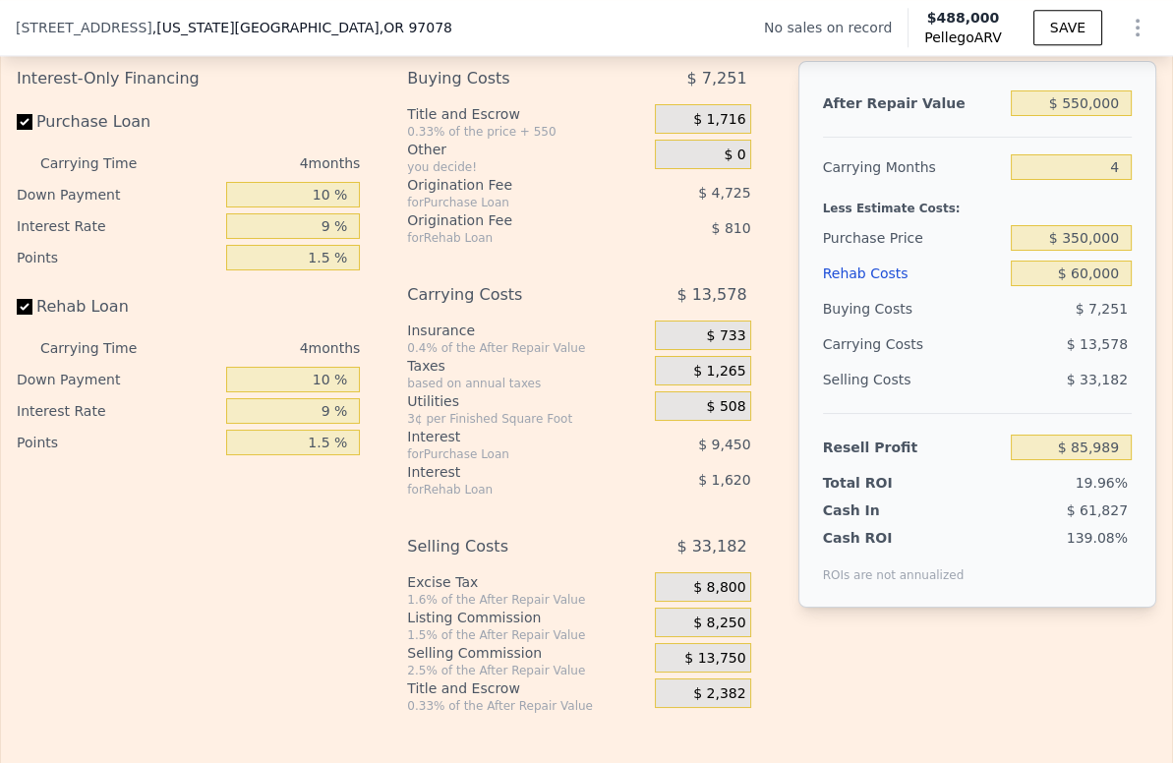
scroll to position [2840, 0]
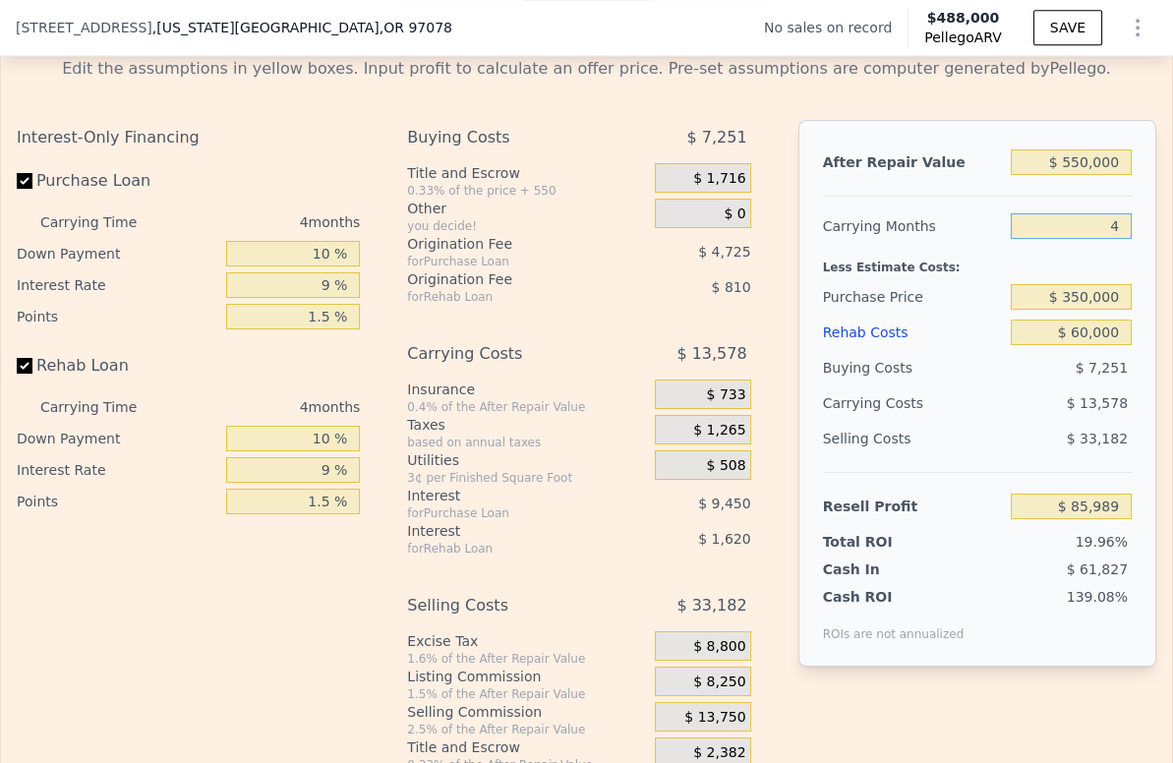
click at [1047, 239] on input "4" at bounding box center [1071, 226] width 121 height 26
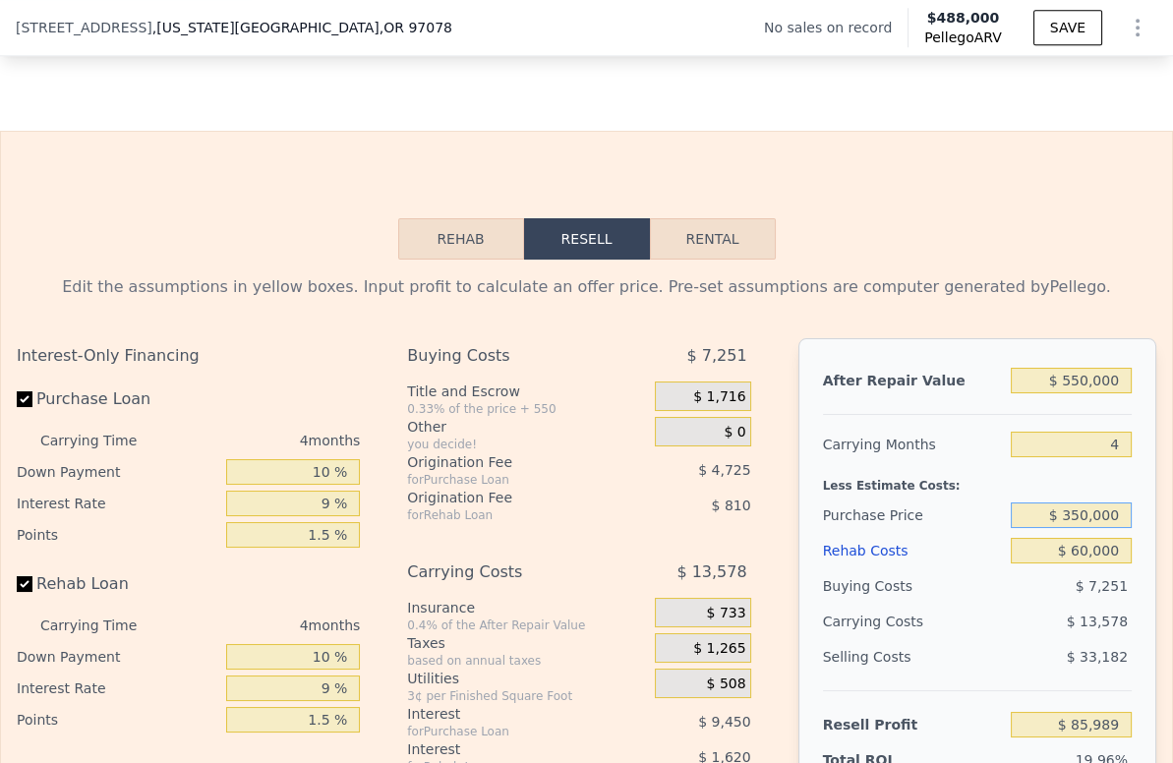
drag, startPoint x: 1112, startPoint y: 547, endPoint x: 1062, endPoint y: 551, distance: 50.3
click at [1062, 528] on input "$ 350,000" at bounding box center [1071, 516] width 121 height 26
type input "$ 300,000"
click at [989, 601] on div "Buying Costs $ 7,251" at bounding box center [977, 585] width 309 height 35
type input "$ 138,183"
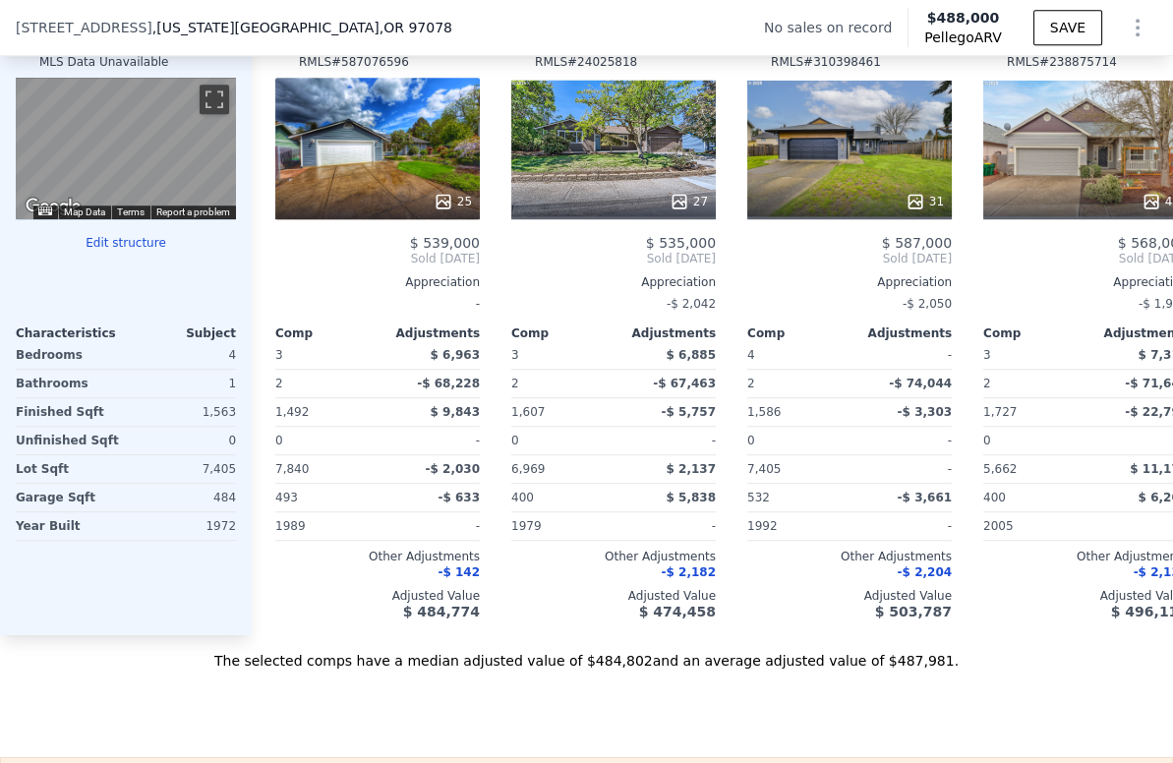
scroll to position [1959, 0]
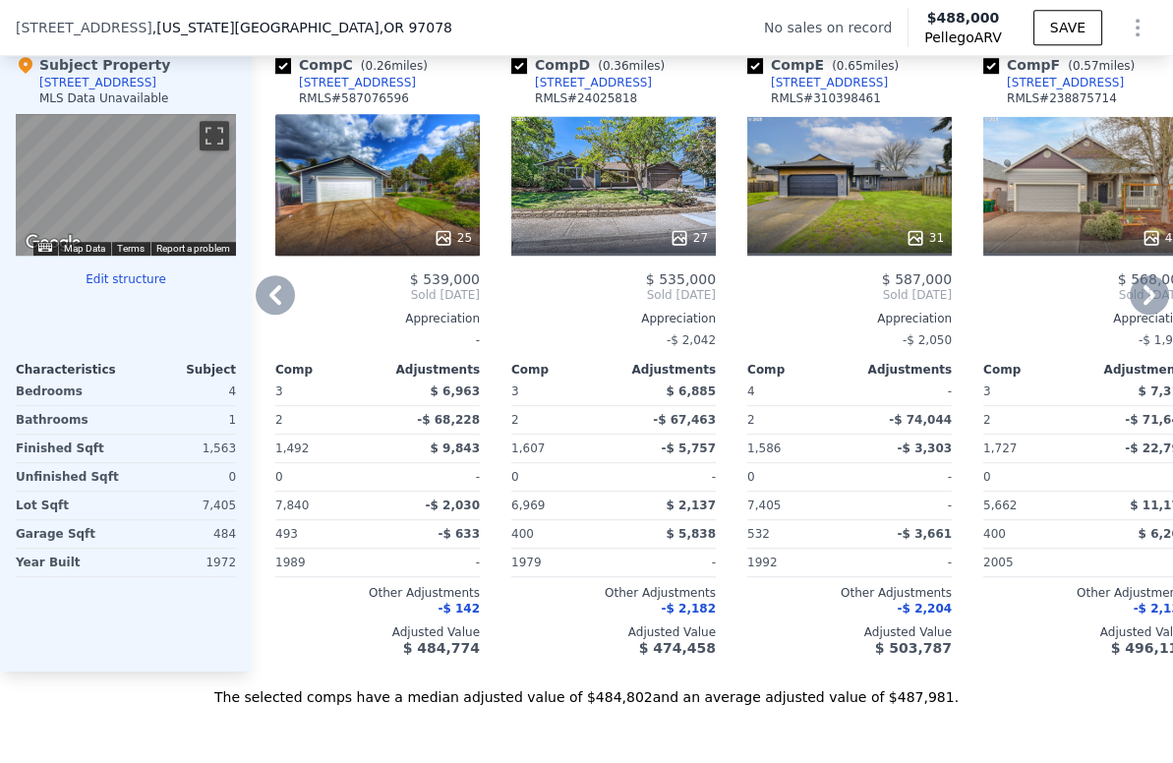
click at [1144, 302] on icon at bounding box center [1150, 295] width 12 height 20
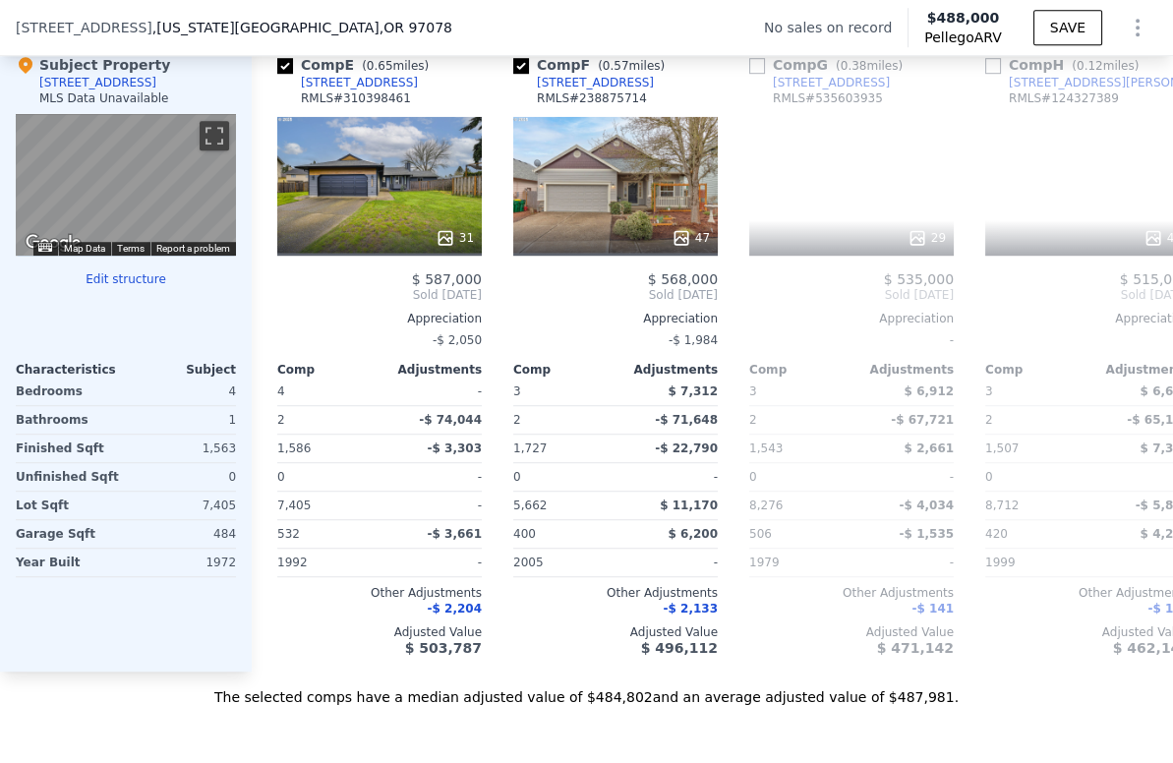
scroll to position [0, 944]
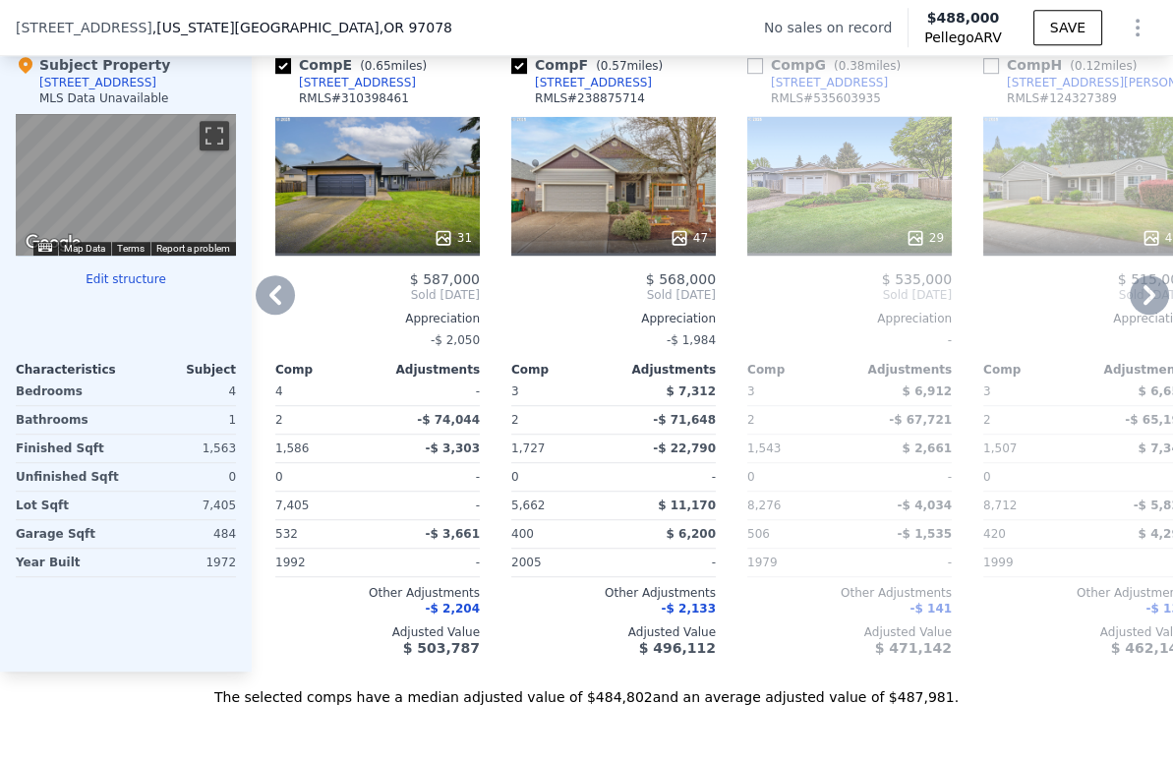
click at [1131, 308] on icon at bounding box center [1149, 294] width 39 height 39
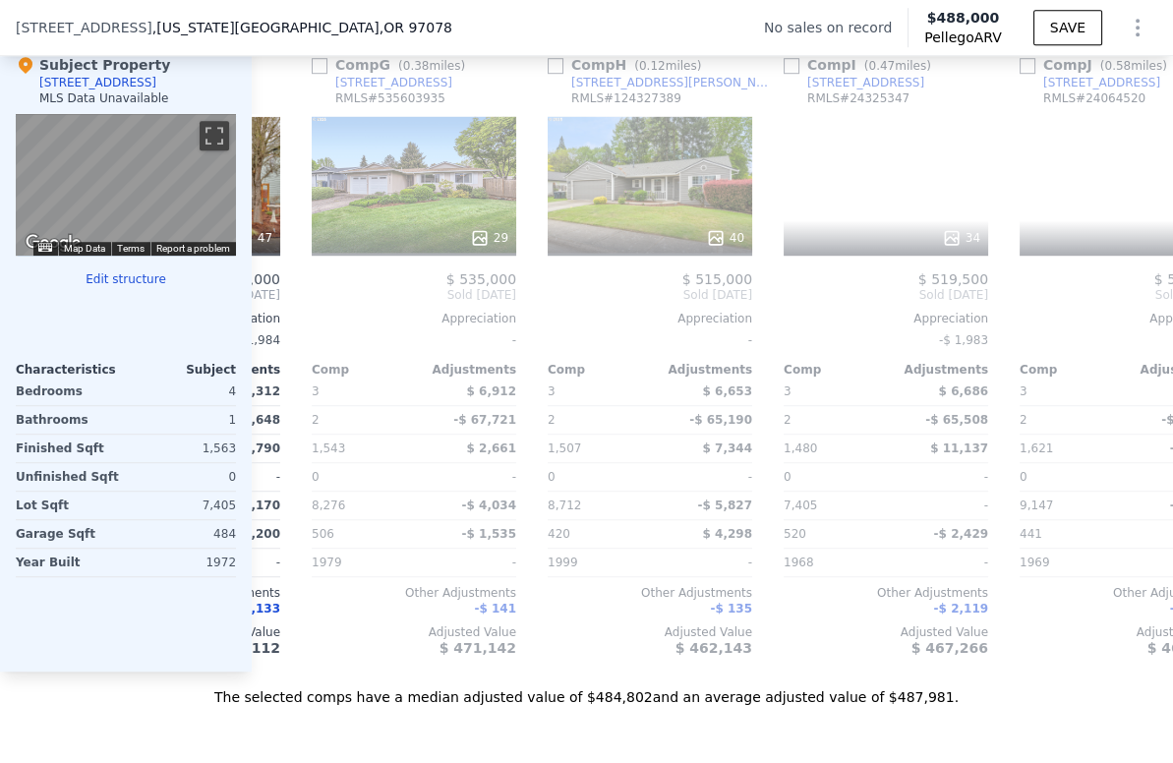
scroll to position [0, 1416]
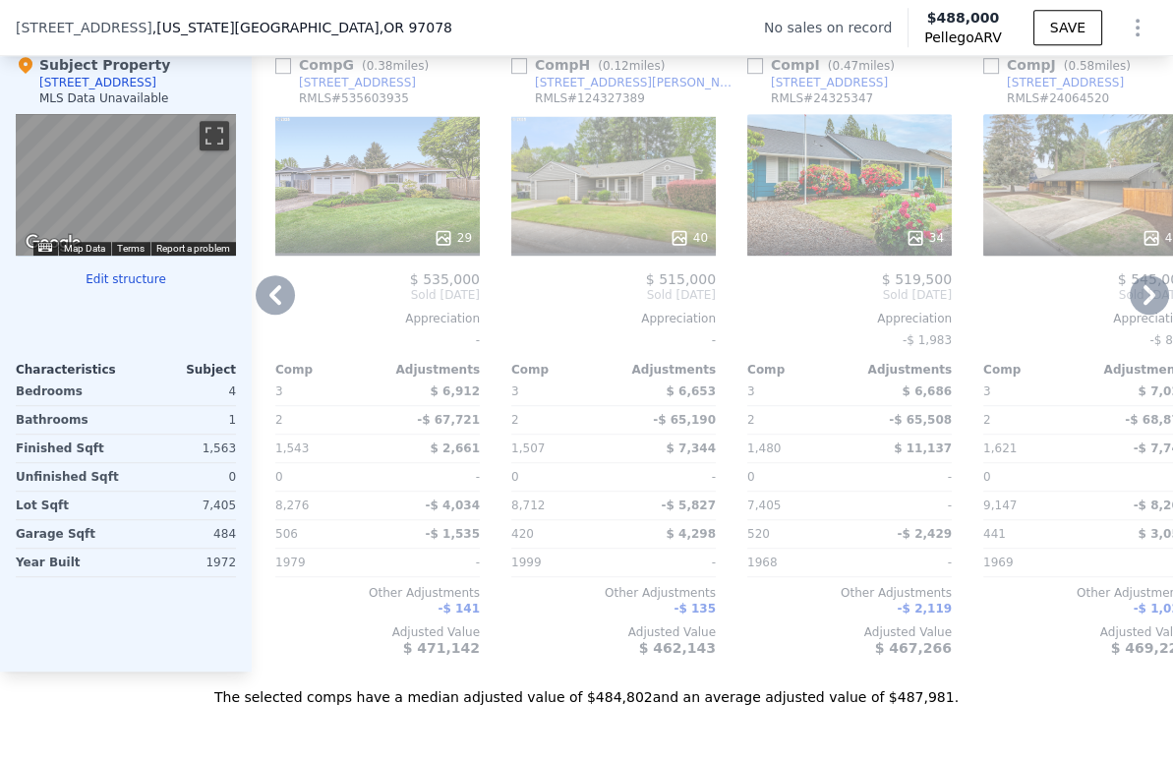
type input "$ 488,000"
type input "5"
type input "$ 0"
type input "$ 30,002"
